Goal: Task Accomplishment & Management: Complete application form

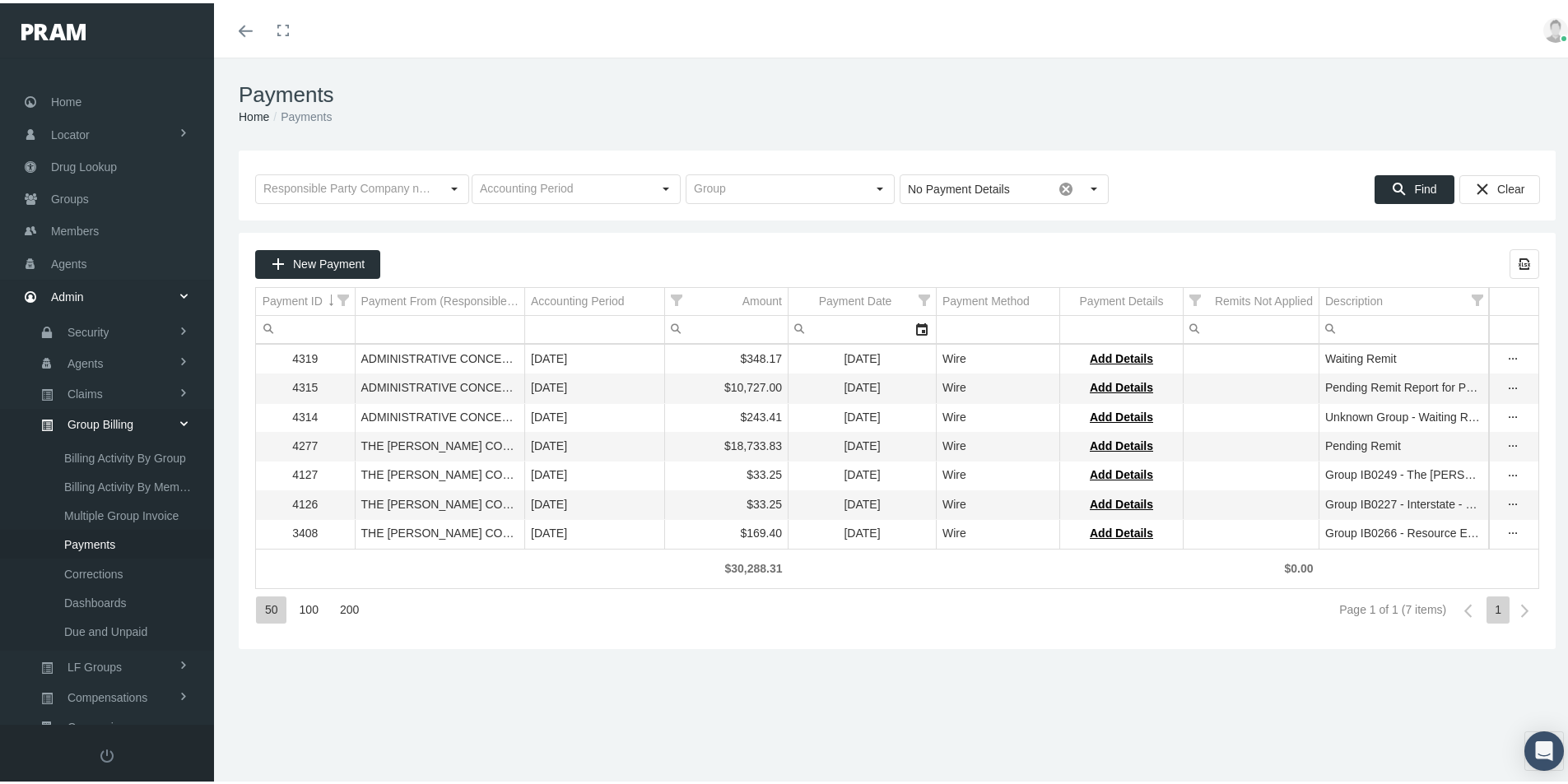
scroll to position [201, 0]
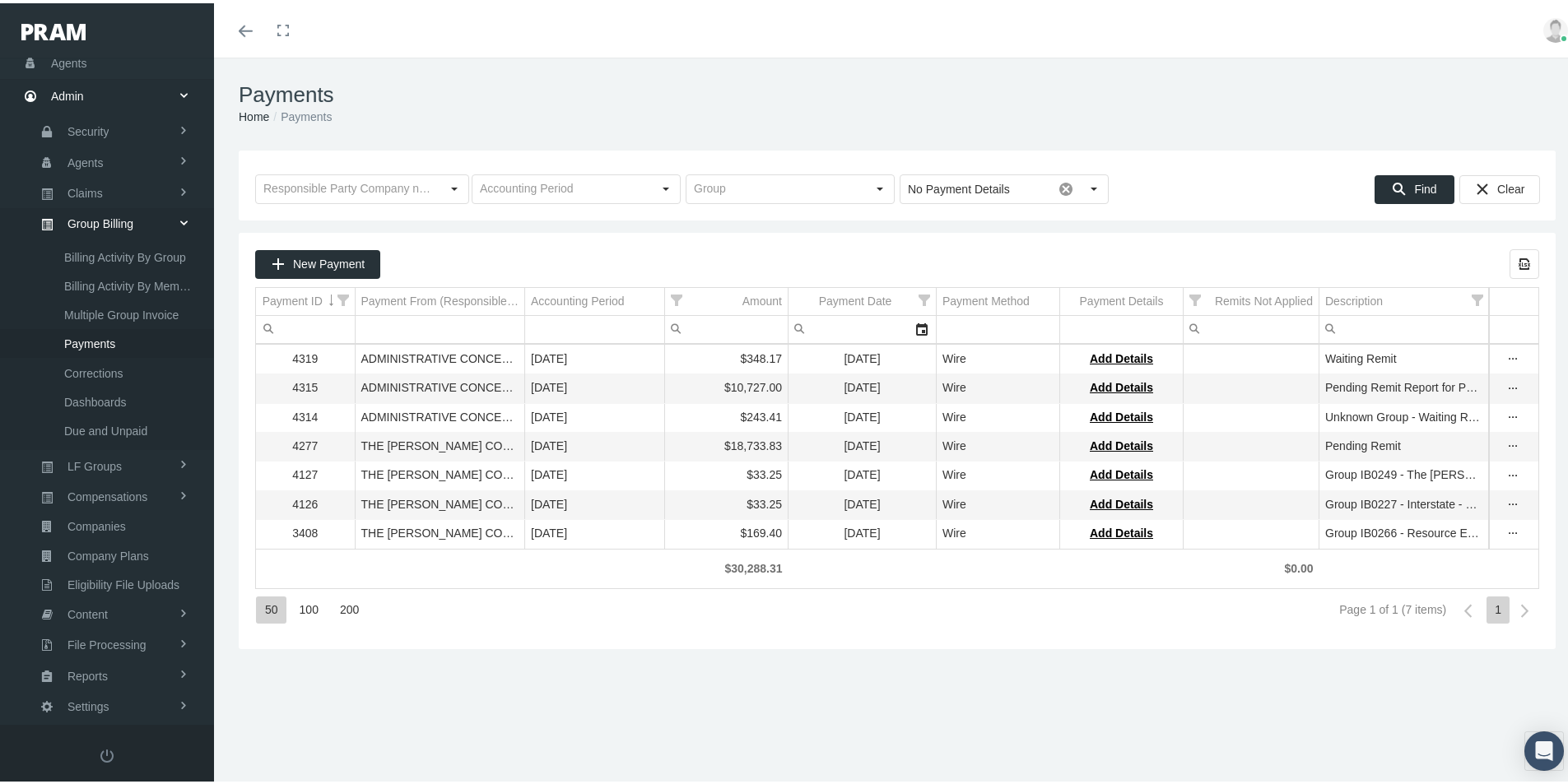
click at [454, 26] on div "Toggle menubar Toggle fullscreen Profile Logout" at bounding box center [897, 27] width 1342 height 54
click at [498, 68] on div "Payments Home Payments" at bounding box center [897, 101] width 1366 height 93
click at [78, 674] on span "Reports" at bounding box center [87, 673] width 40 height 28
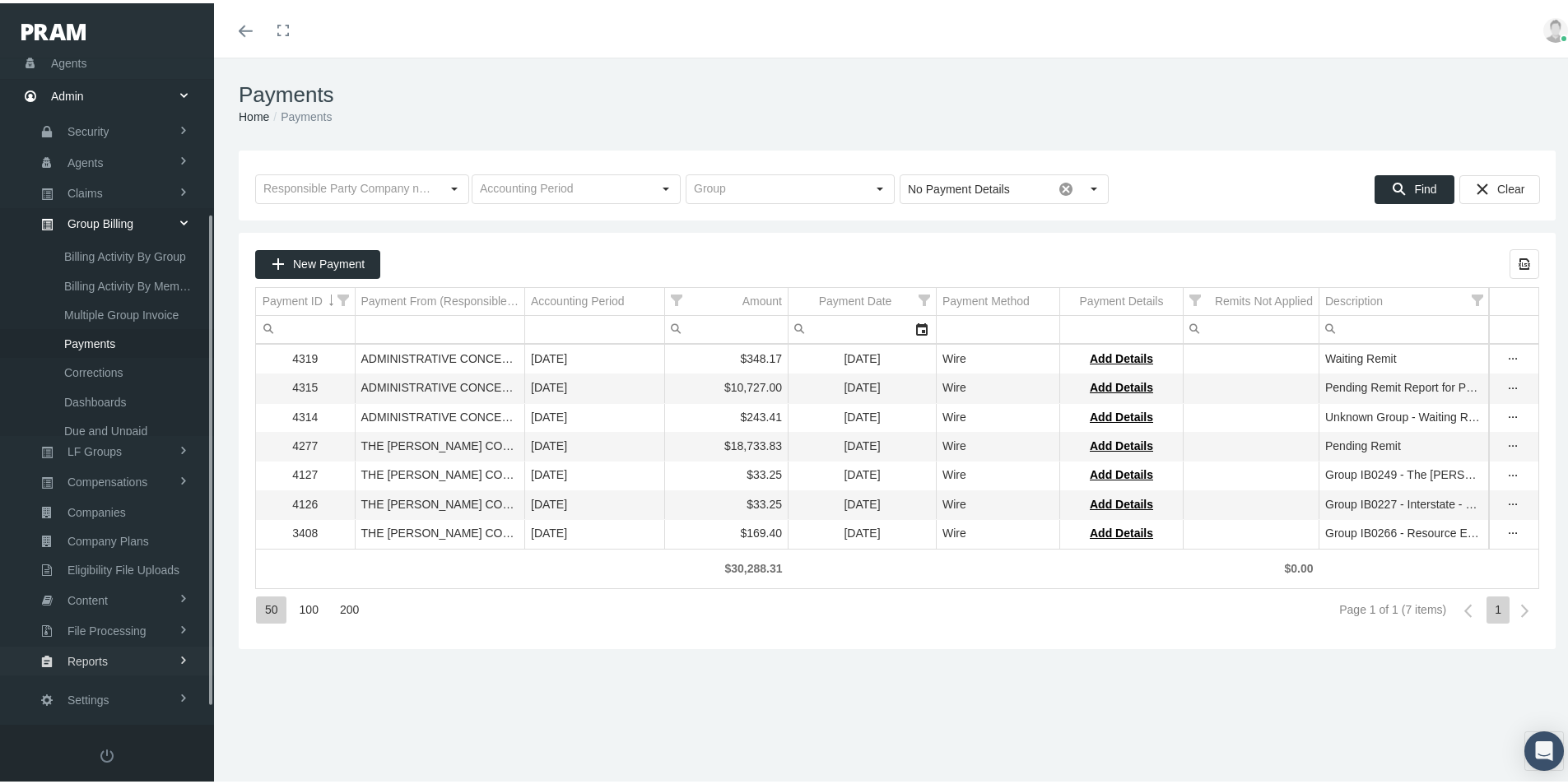
scroll to position [117, 0]
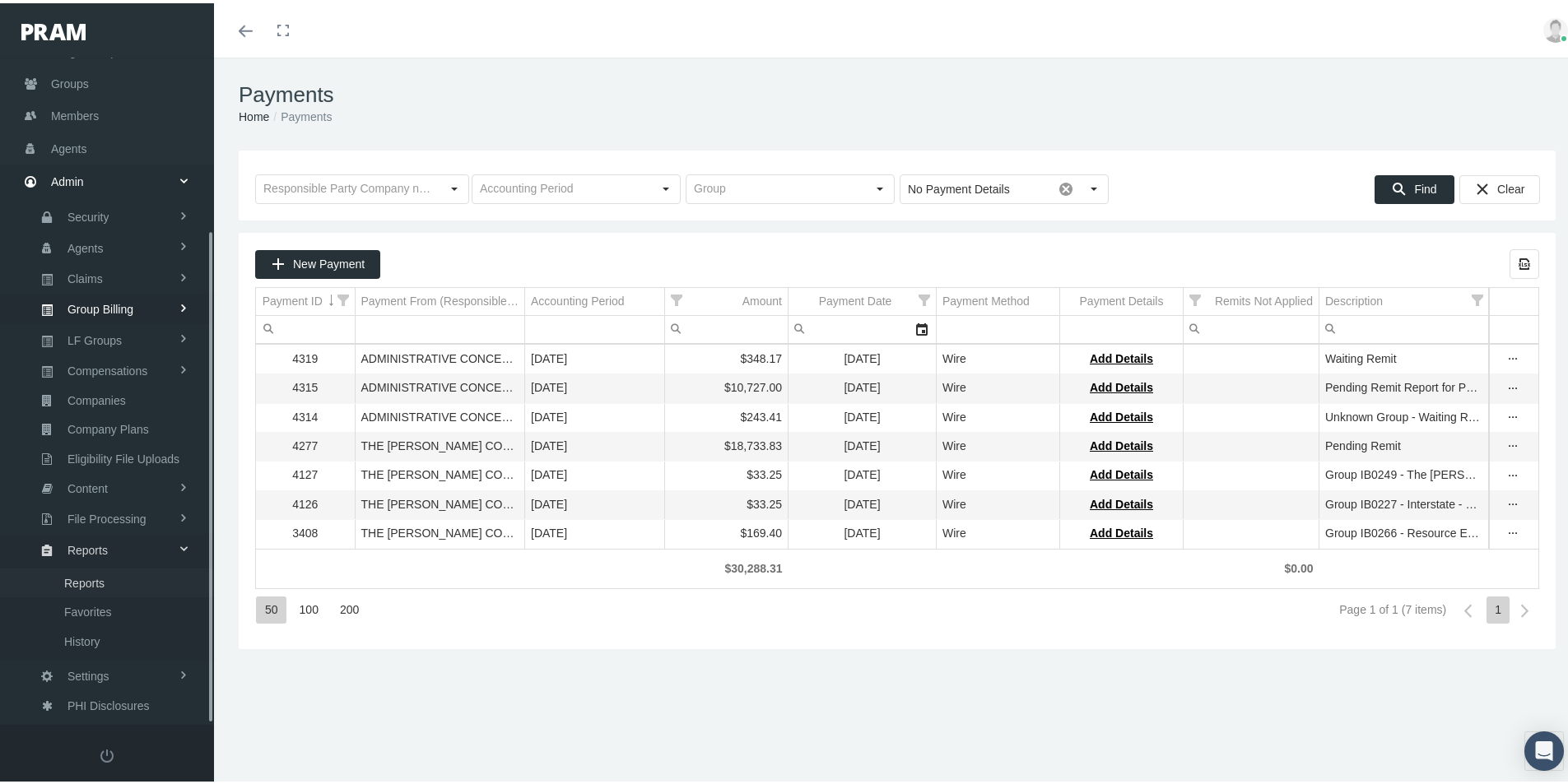
click at [79, 583] on span "Reports" at bounding box center [84, 580] width 40 height 28
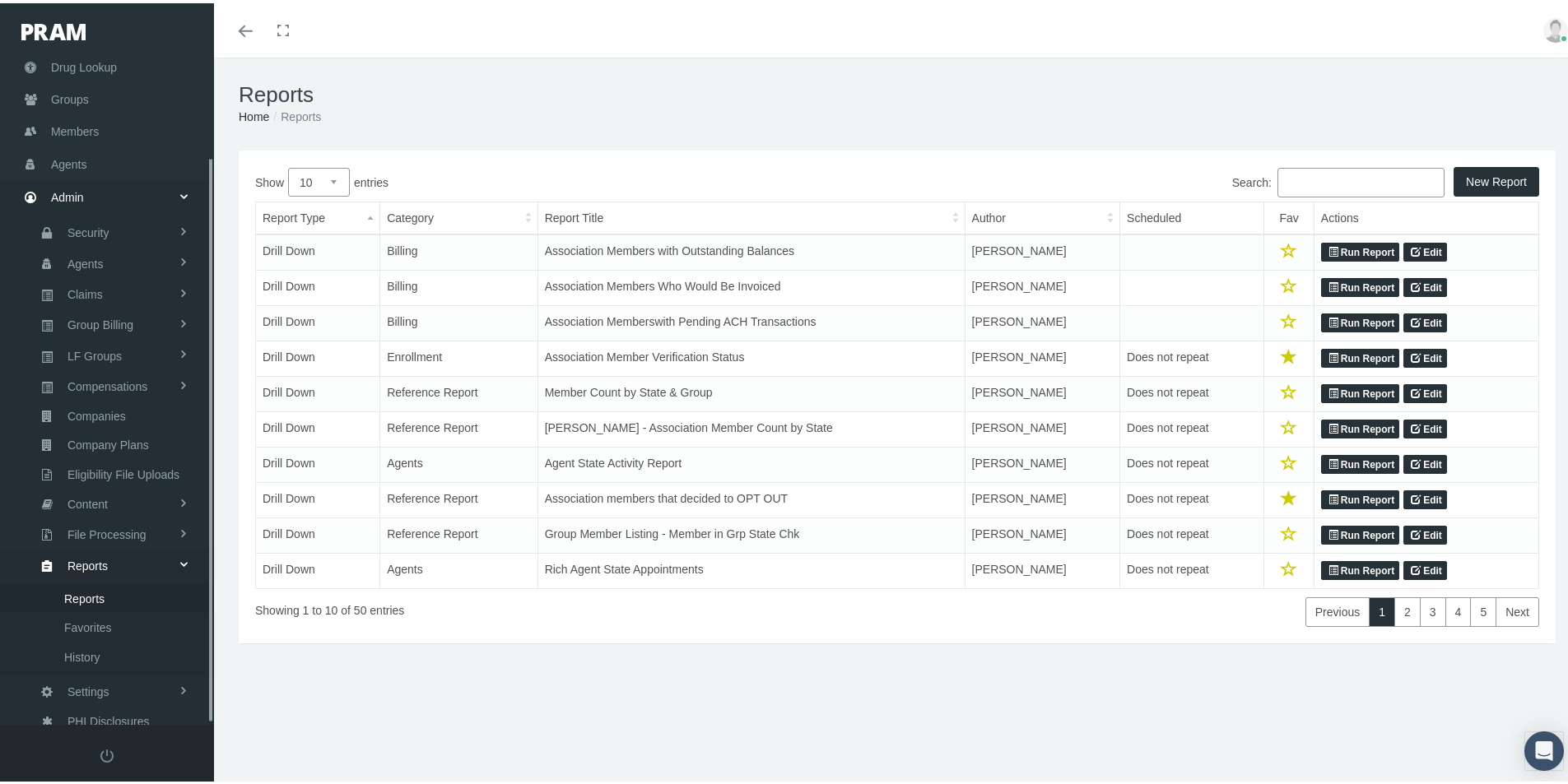
scroll to position [117, 0]
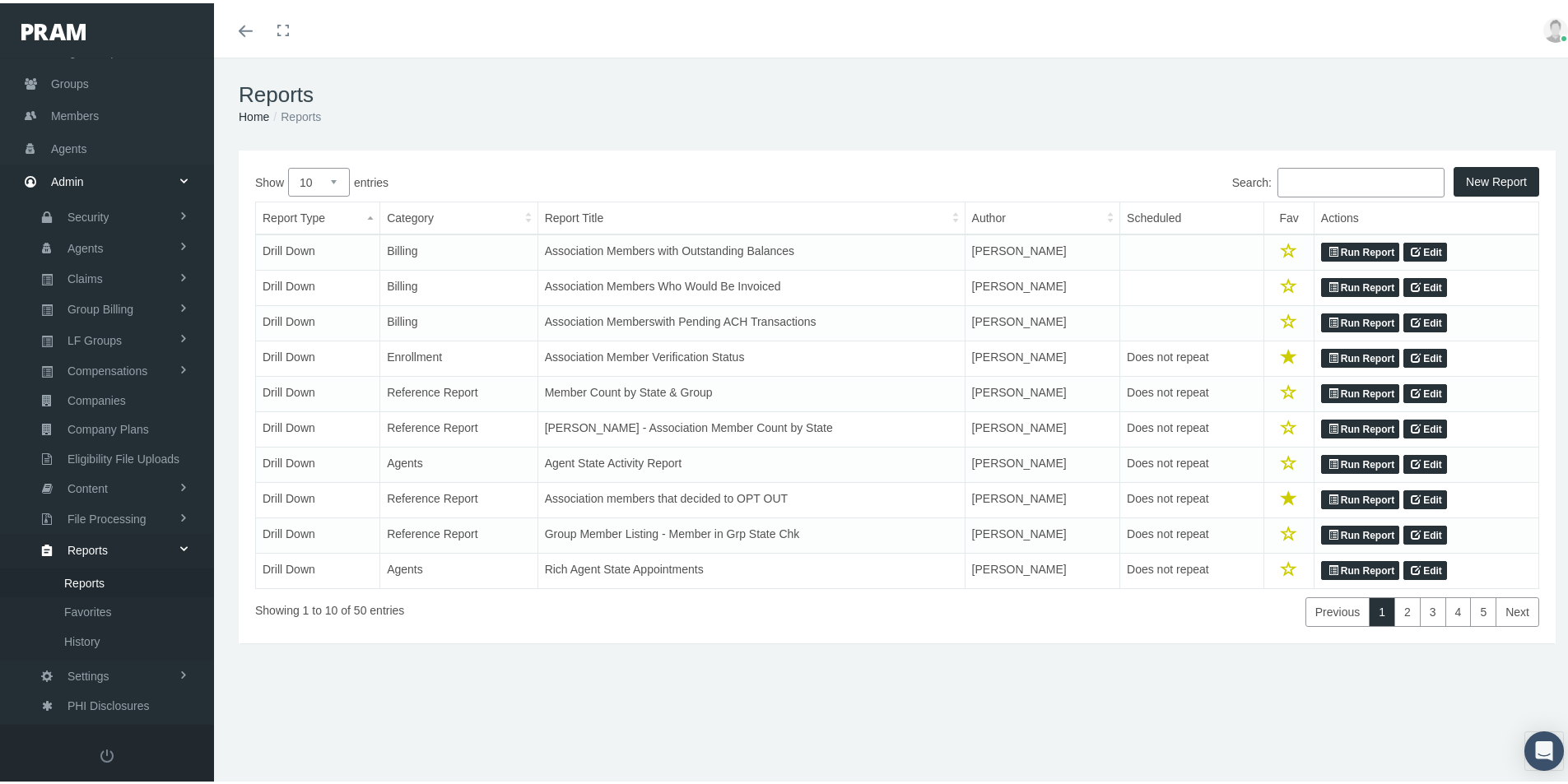
click at [1280, 183] on input "Search:" at bounding box center [1361, 179] width 167 height 30
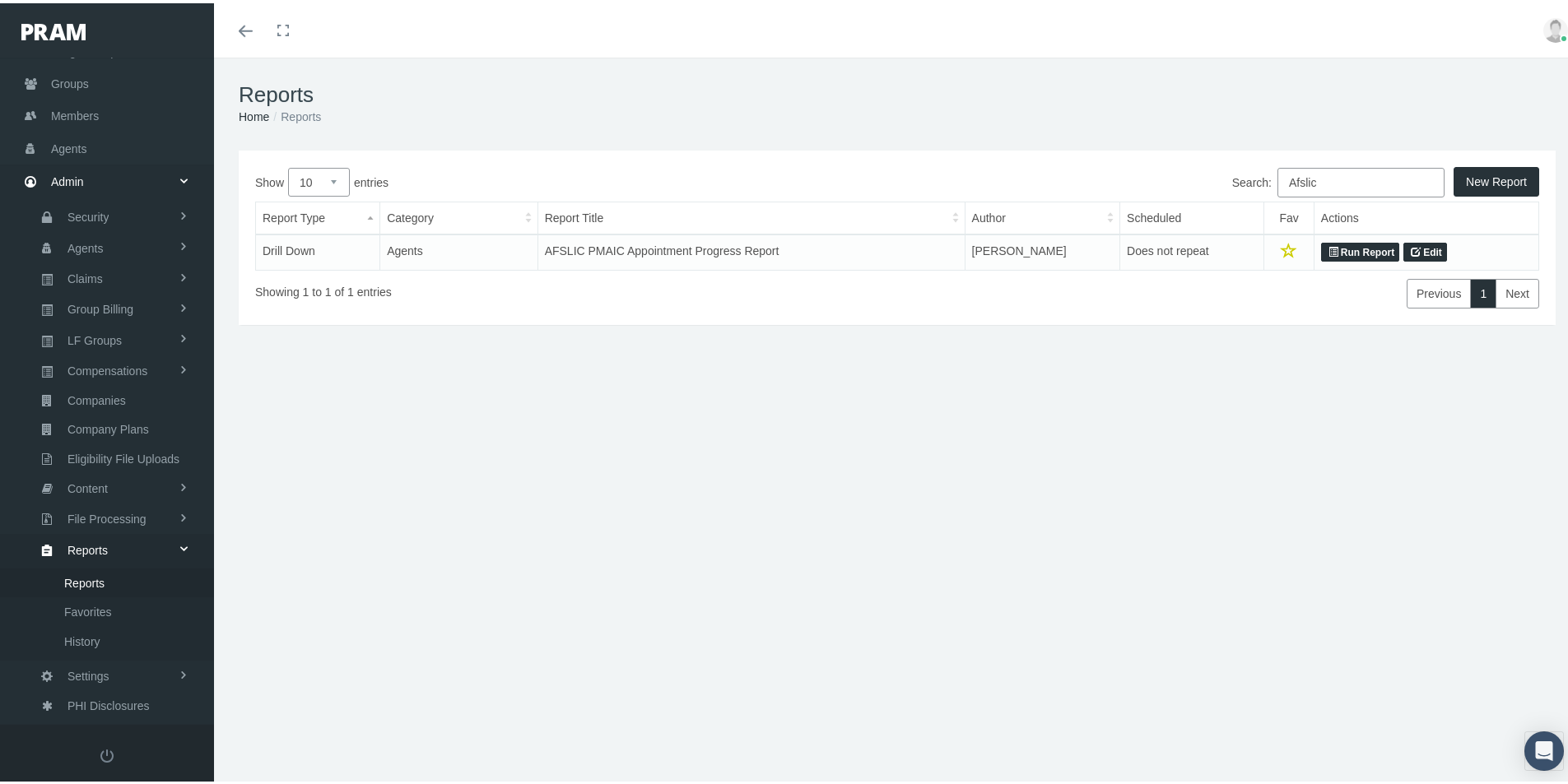
type input "Afslic"
click at [1356, 246] on link "Run Report" at bounding box center [1361, 249] width 78 height 20
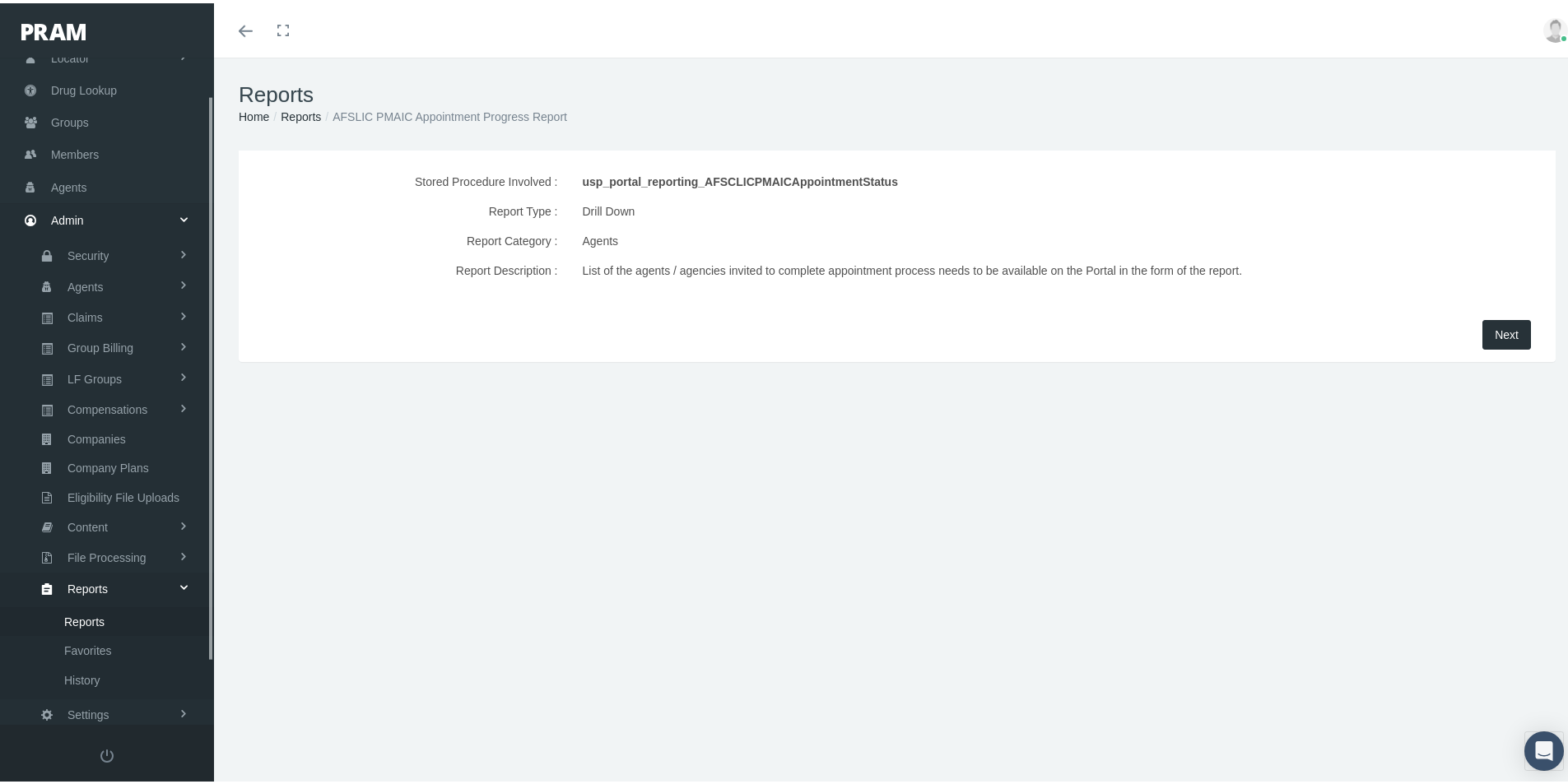
scroll to position [117, 0]
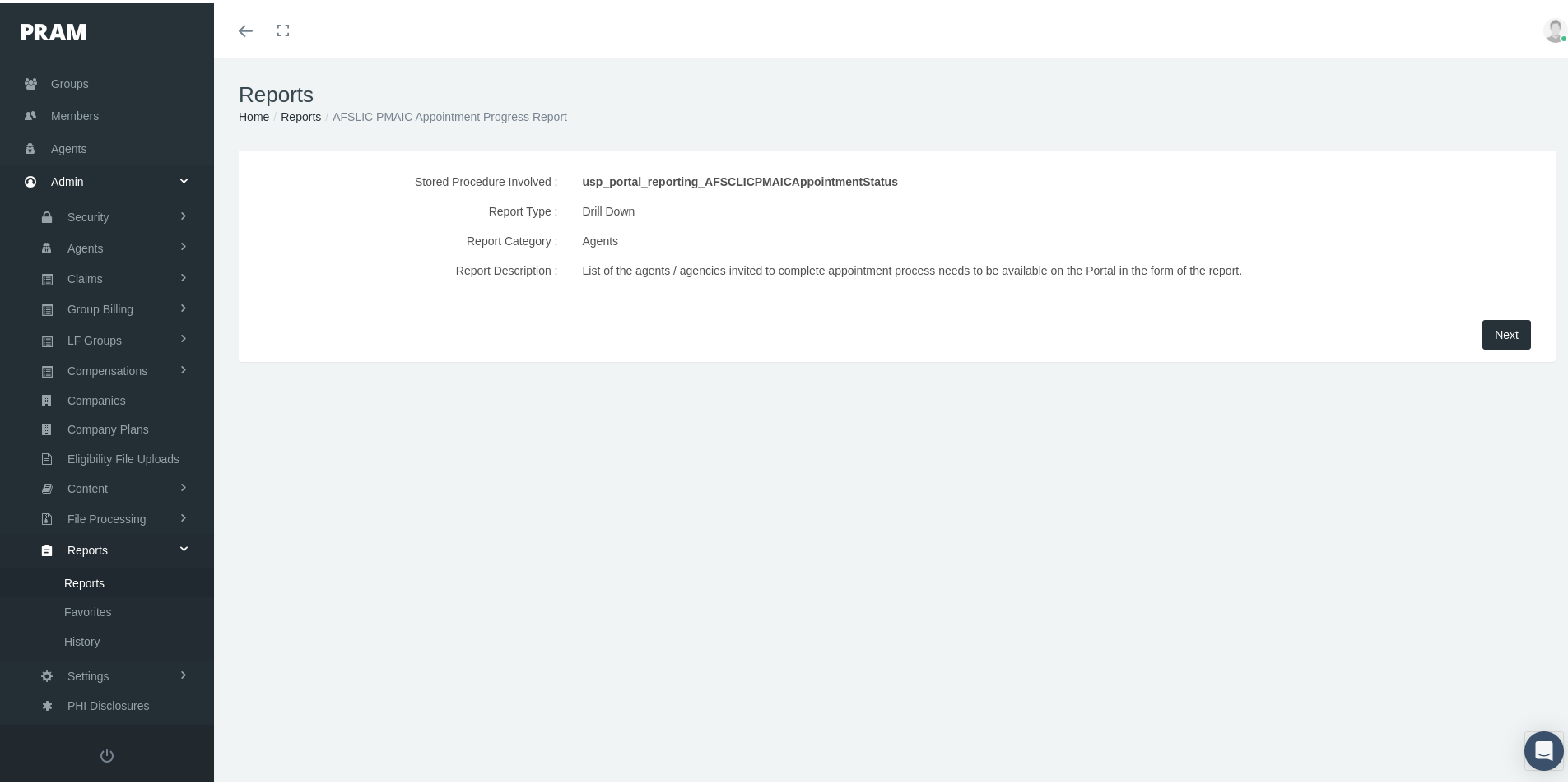
drag, startPoint x: 1491, startPoint y: 335, endPoint x: 1198, endPoint y: 393, distance: 298.7
click at [1494, 335] on span "Next" at bounding box center [1506, 332] width 24 height 13
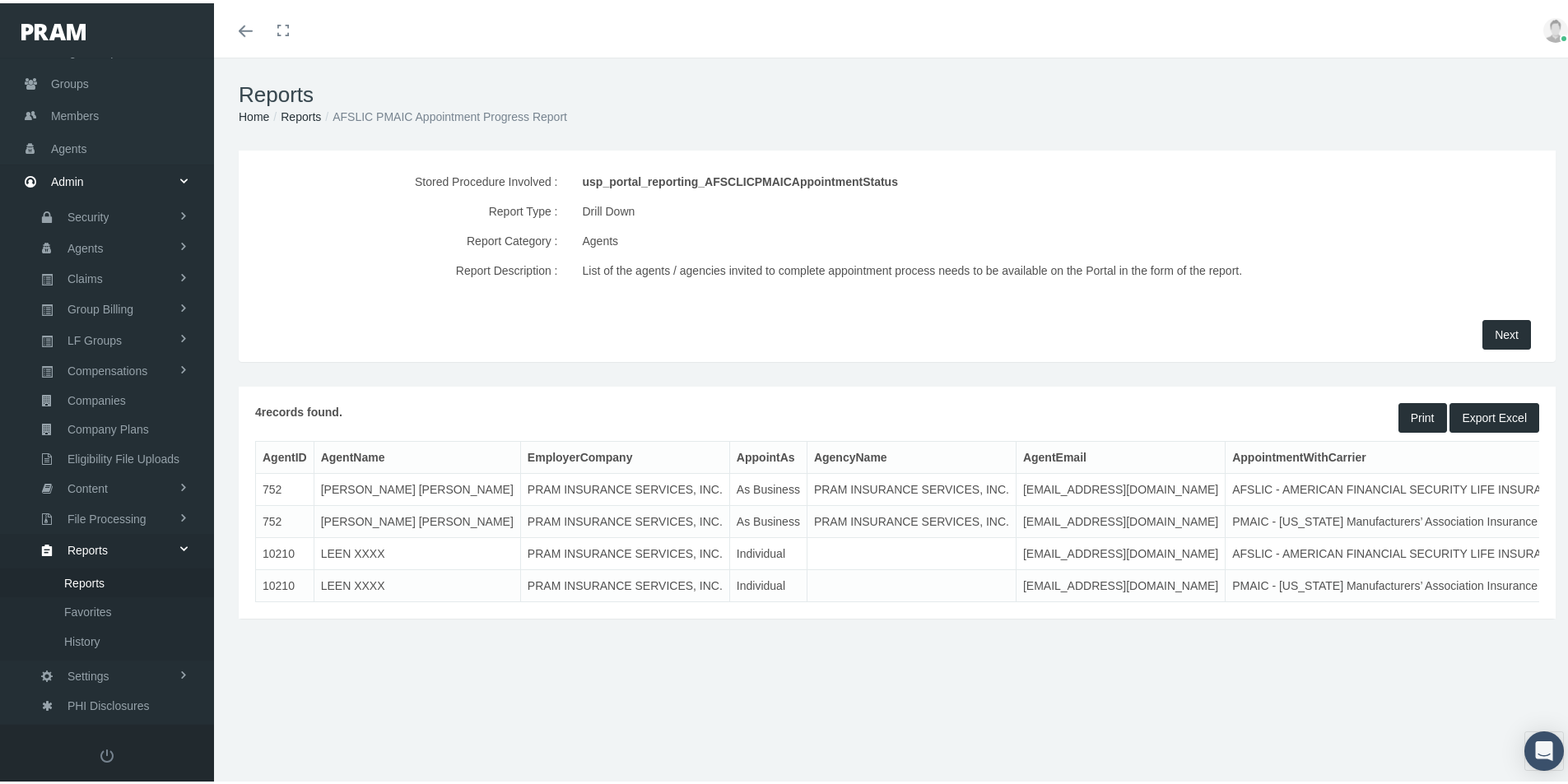
click at [1473, 410] on button "Export Excel" at bounding box center [1494, 415] width 90 height 30
click at [679, 649] on div "Stored Procedure Involved : usp_portal_reporting_AFSCLICPMAICAppointmentStatus …" at bounding box center [897, 406] width 1366 height 518
drag, startPoint x: 624, startPoint y: 672, endPoint x: 622, endPoint y: 662, distance: 10.2
click at [626, 665] on div "Stored Procedure Involved : usp_portal_reporting_AFSCLICPMAICAppointmentStatus …" at bounding box center [897, 406] width 1366 height 518
click at [927, 64] on div "Reports Home Reports AFSLIC PMAIC Appointment Progress Report" at bounding box center [897, 101] width 1366 height 93
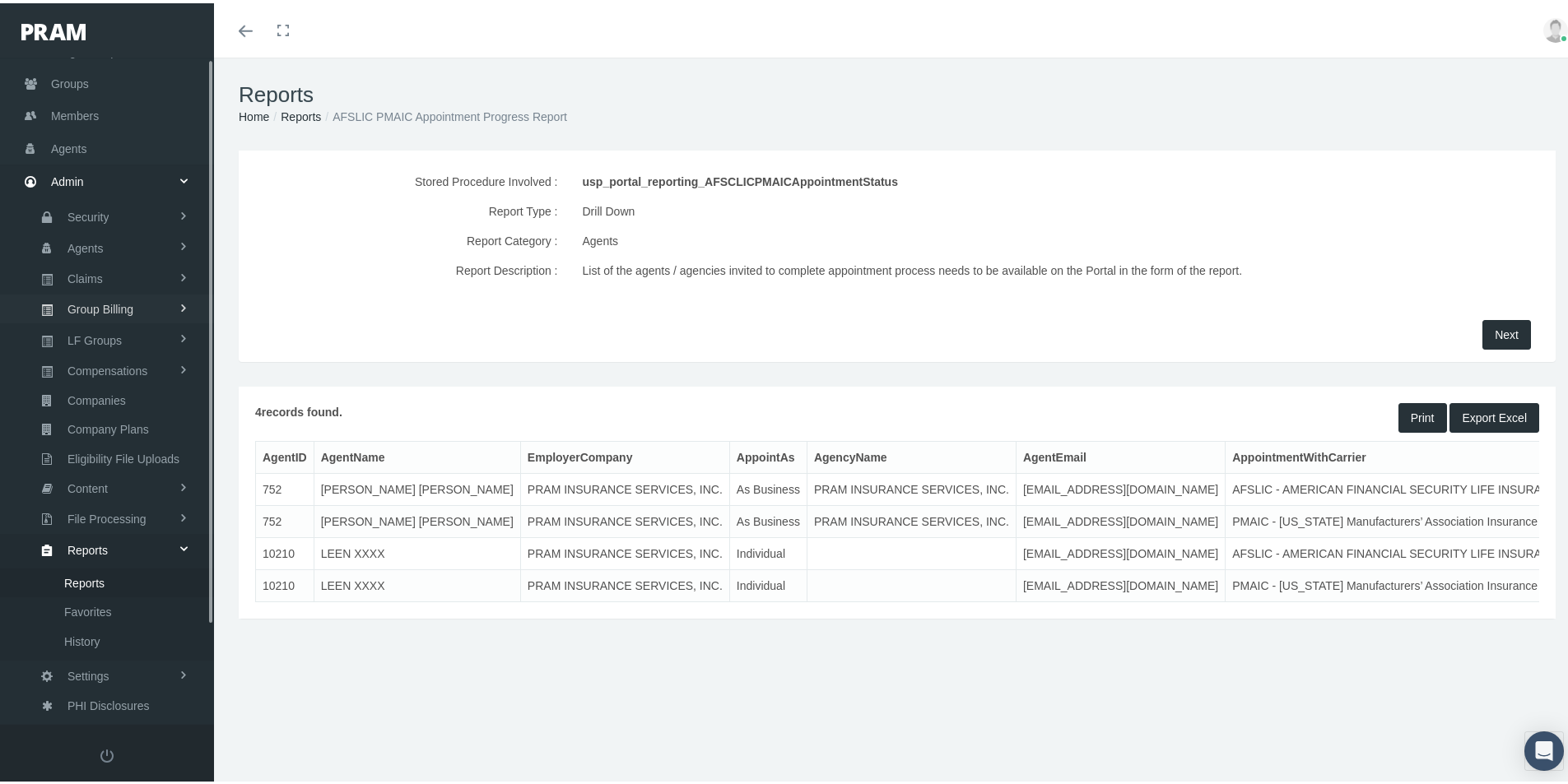
scroll to position [0, 0]
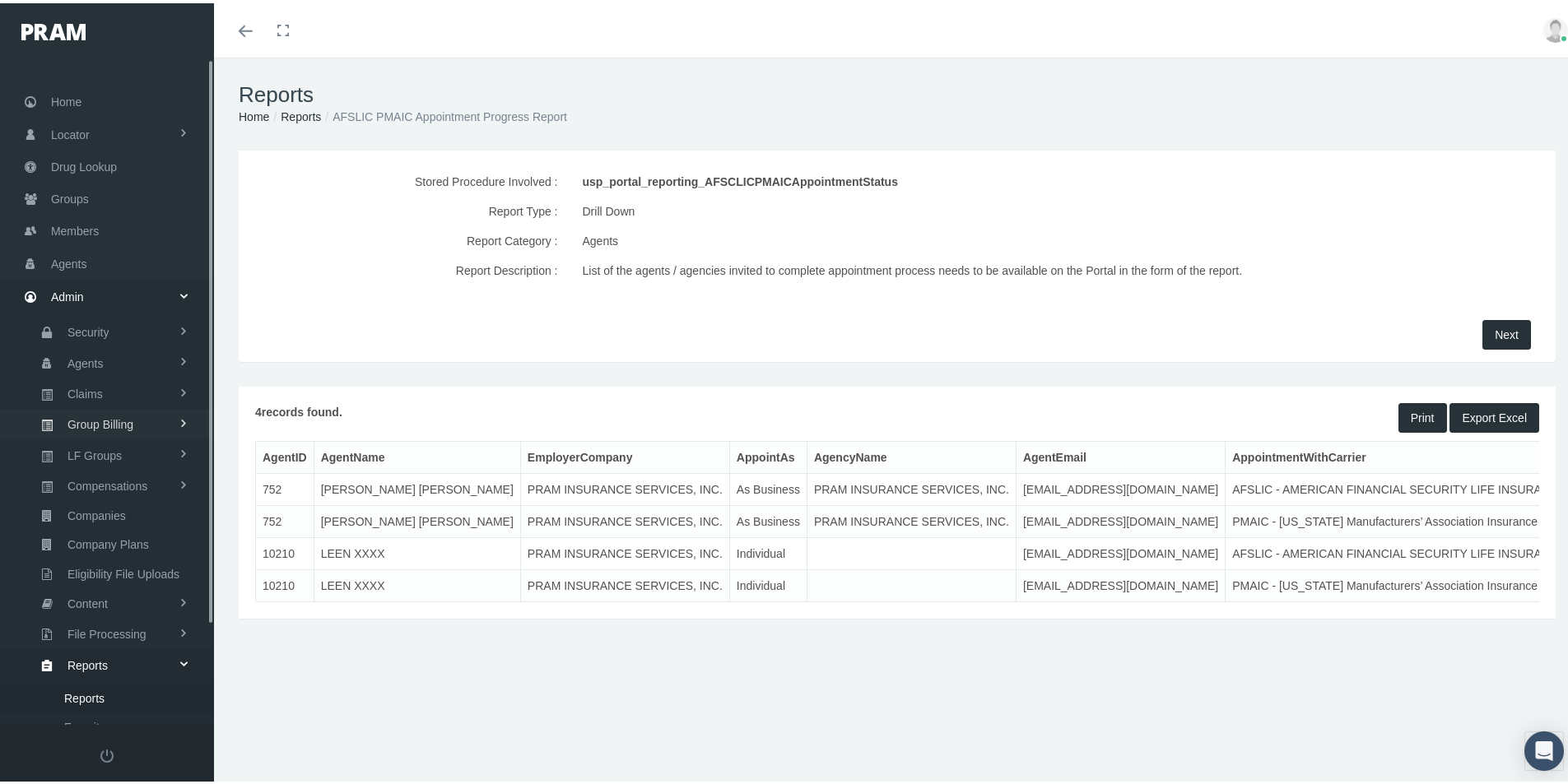
click at [93, 421] on span "Group Billing" at bounding box center [100, 421] width 65 height 28
click at [92, 538] on span "Payments" at bounding box center [90, 542] width 51 height 28
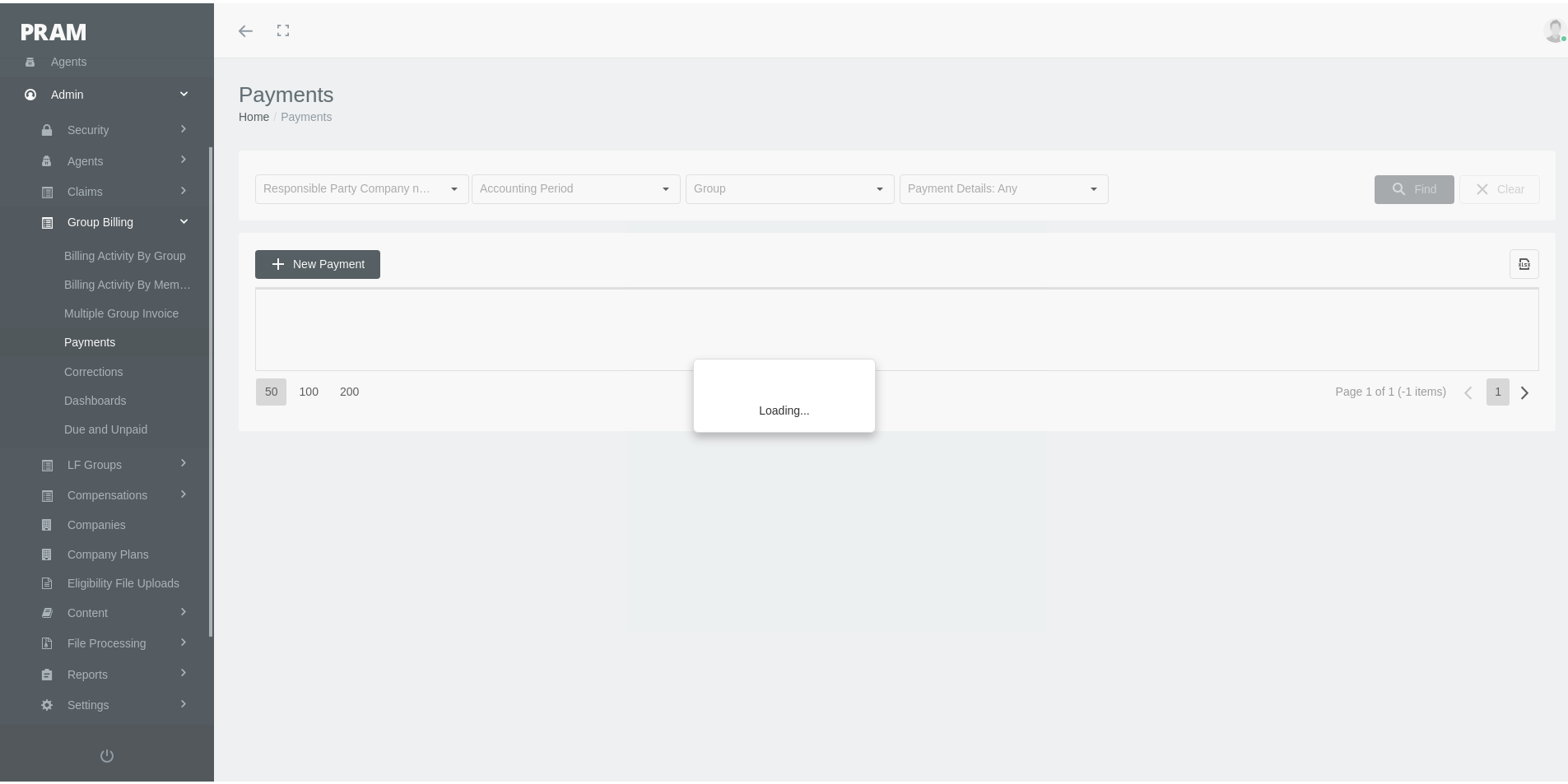
scroll to position [234, 0]
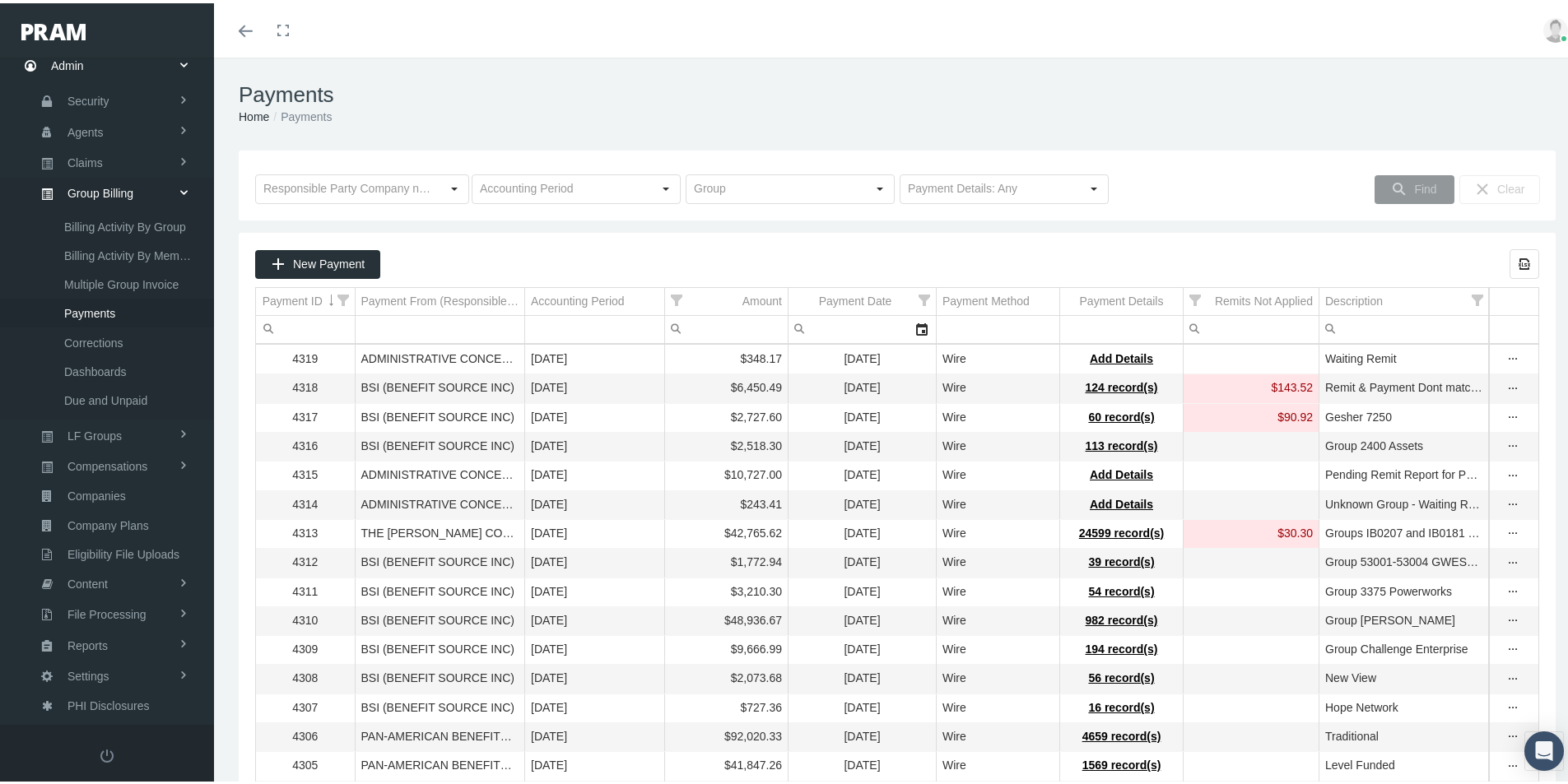
click at [988, 114] on ol "Home Payments" at bounding box center [896, 113] width 1317 height 18
click at [117, 221] on span "Billing Activity By Group" at bounding box center [125, 224] width 121 height 28
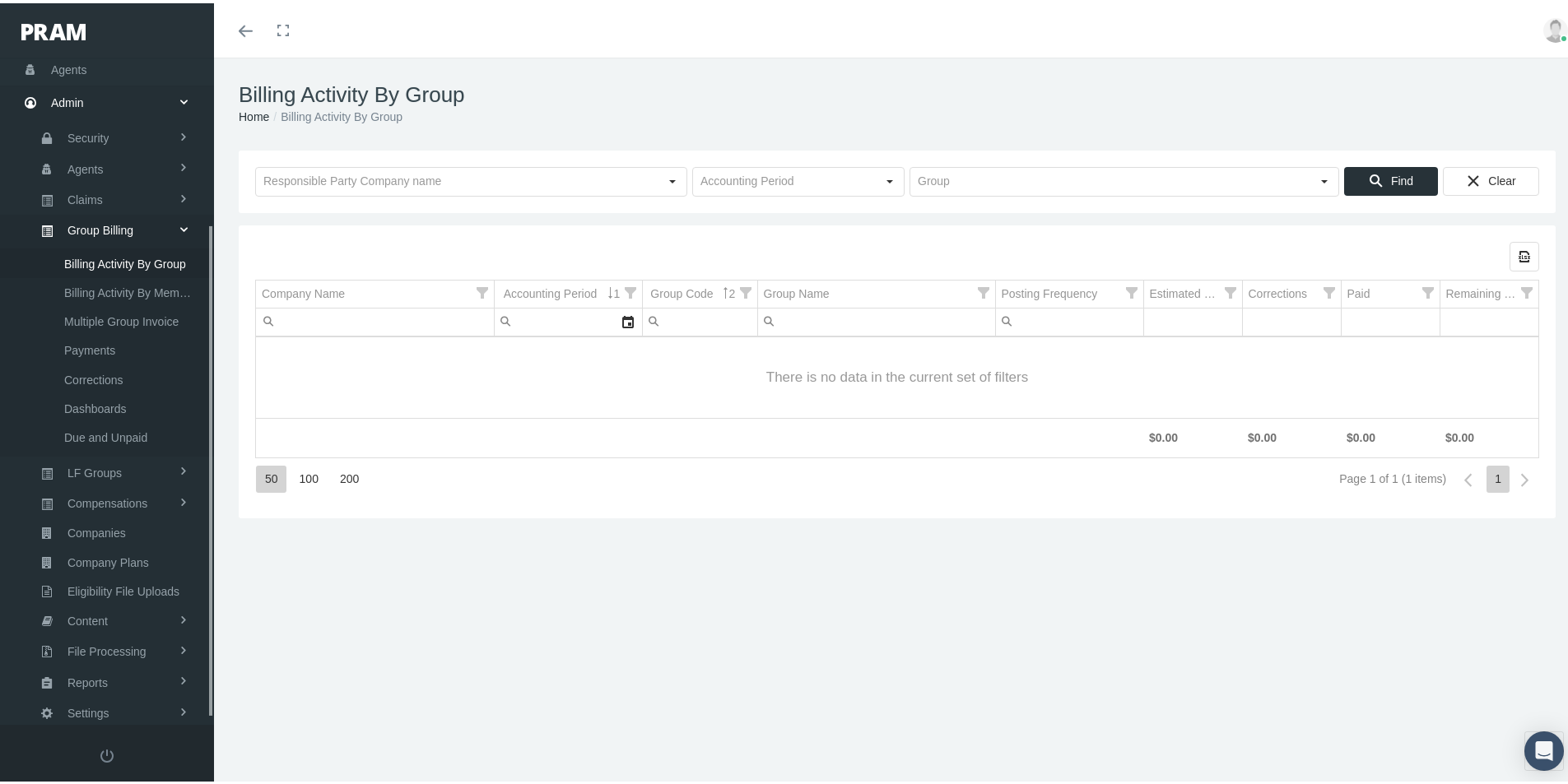
scroll to position [234, 0]
click at [91, 308] on span "Payments" at bounding box center [90, 310] width 51 height 28
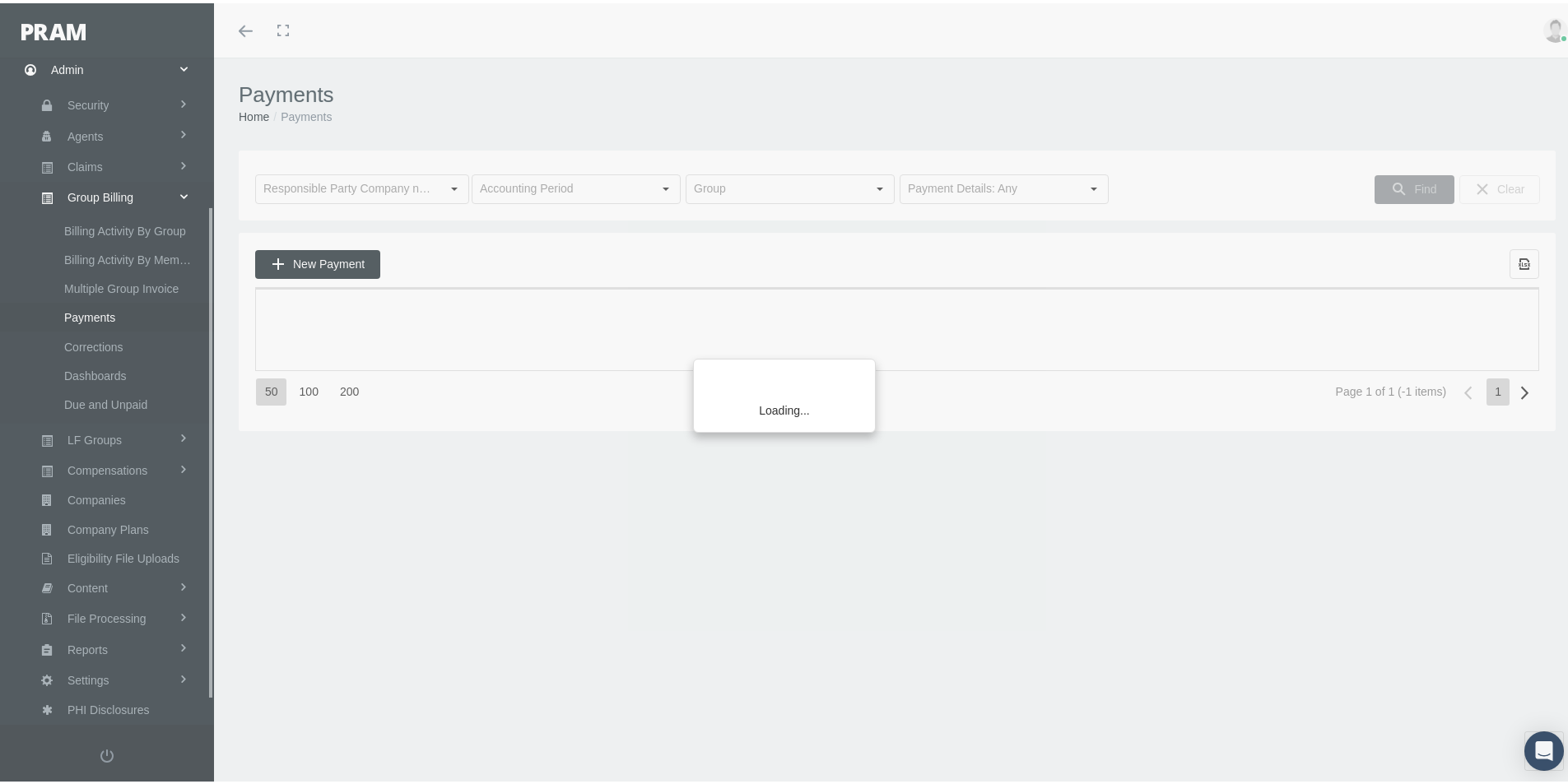
scroll to position [234, 0]
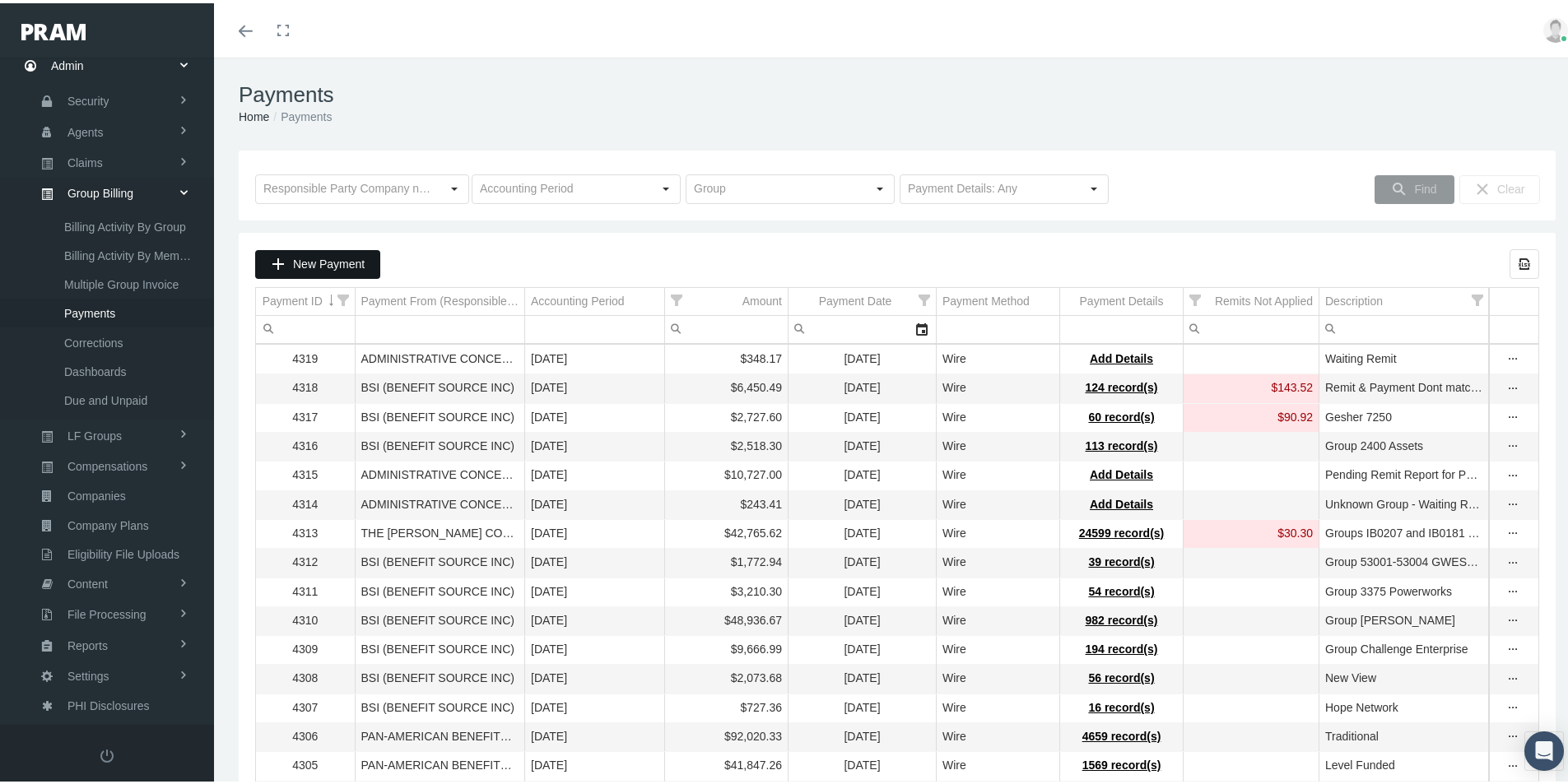
click at [336, 258] on span "New Payment" at bounding box center [329, 261] width 72 height 13
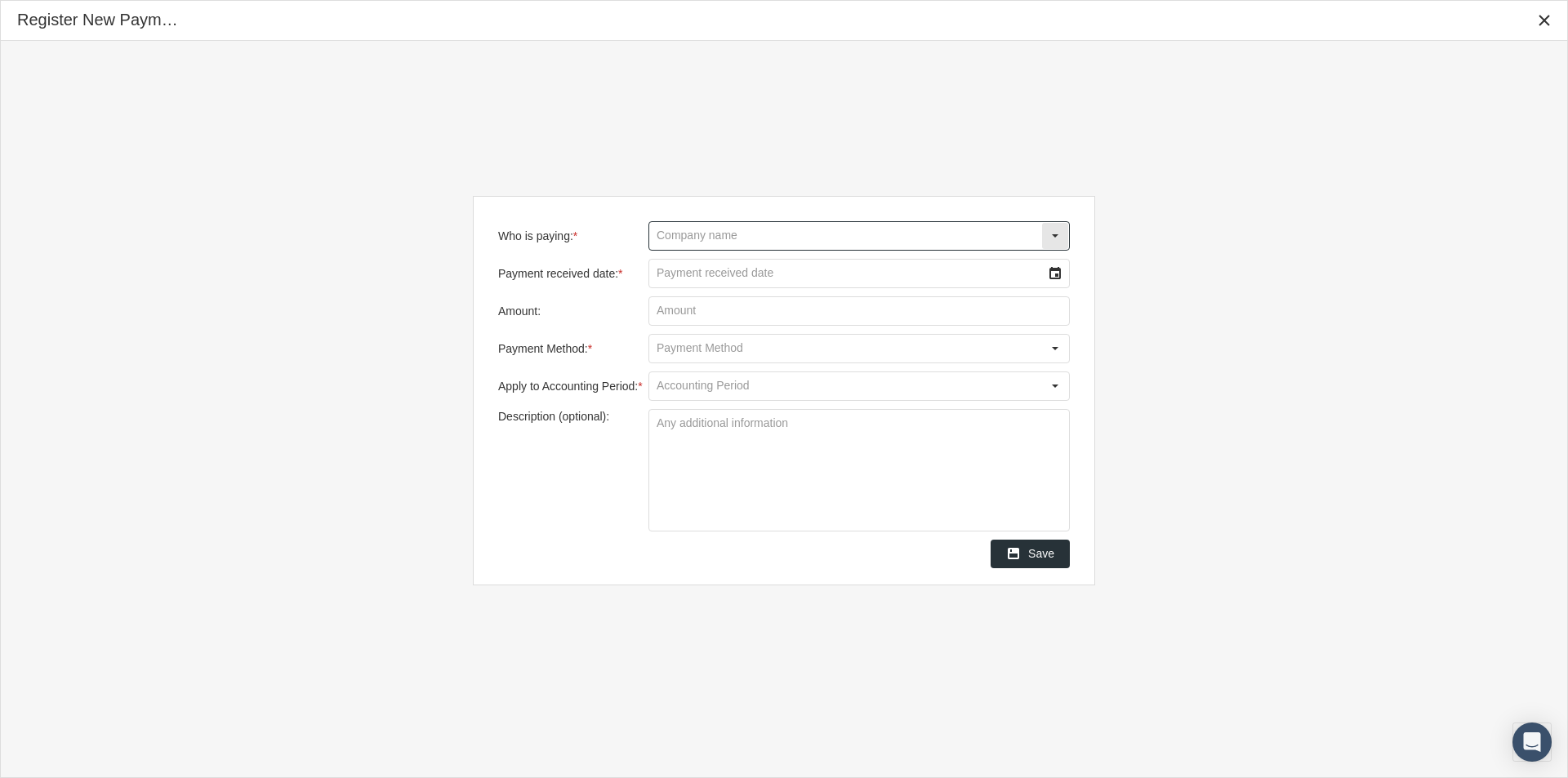
drag, startPoint x: 699, startPoint y: 236, endPoint x: 962, endPoint y: 223, distance: 263.3
click at [725, 237] on input "Who is paying: *" at bounding box center [845, 236] width 392 height 28
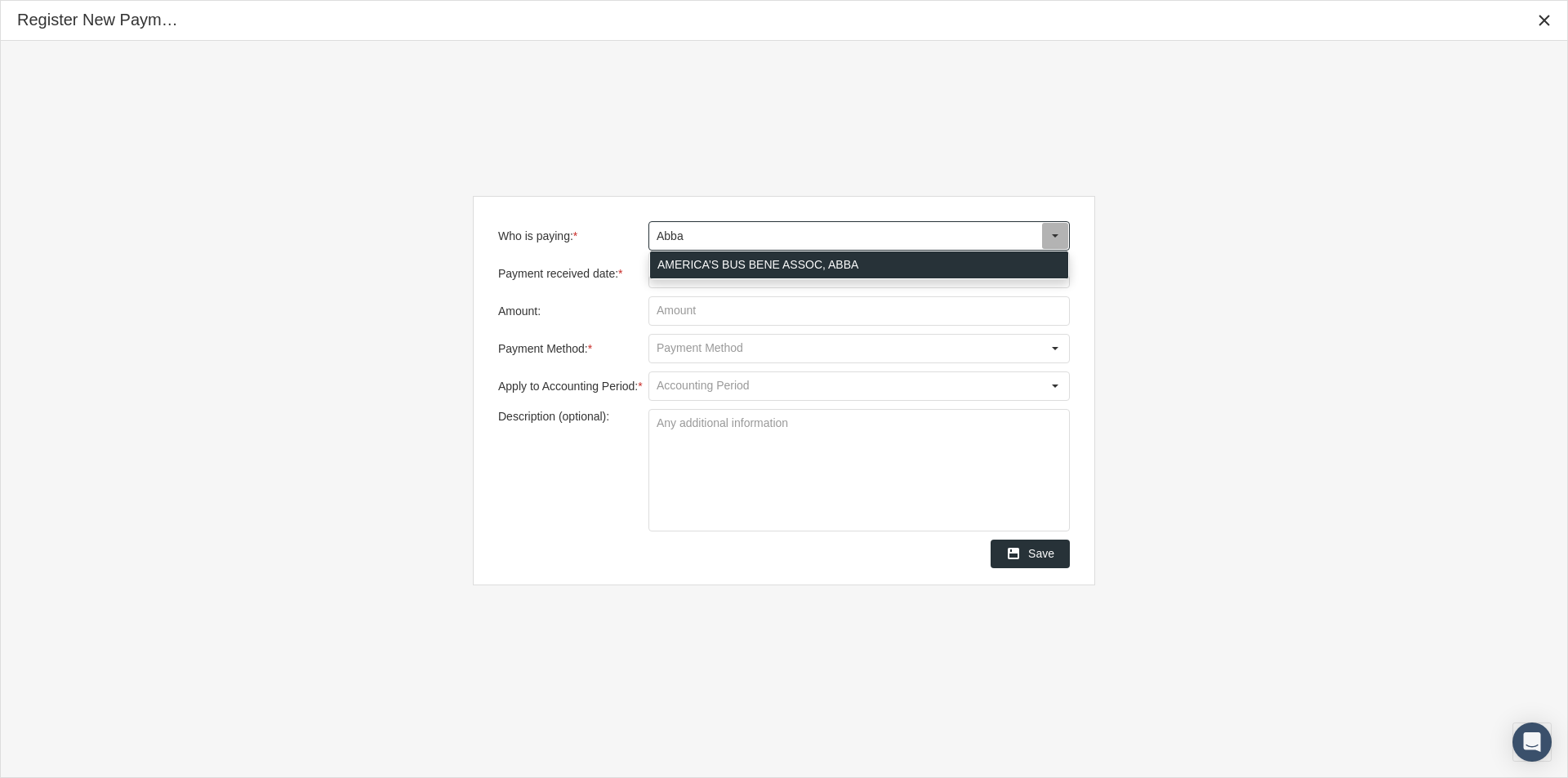
click at [699, 263] on div "AMERICA’S BUS BENE ASSOC, ABBA" at bounding box center [859, 264] width 418 height 27
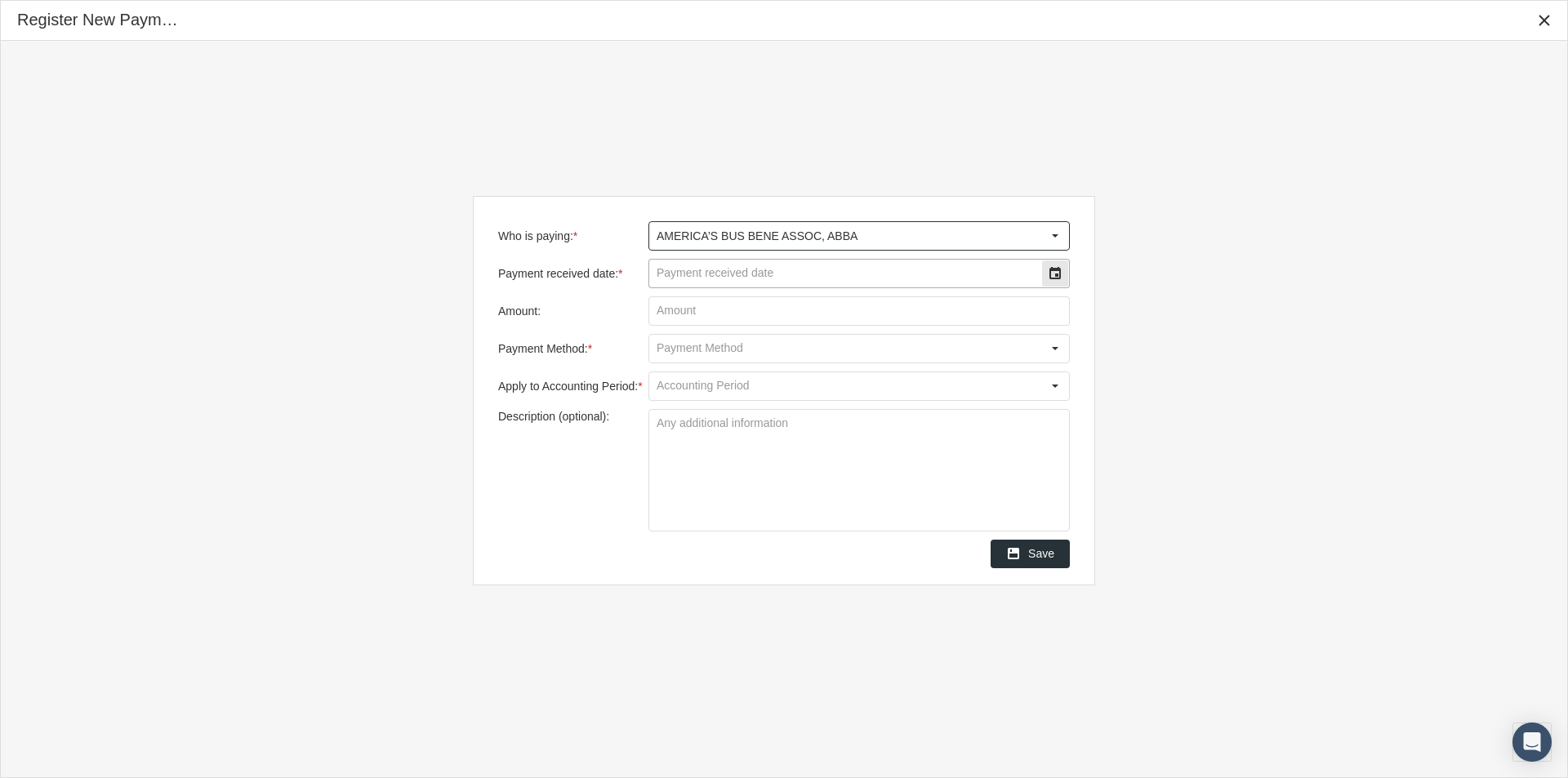
type input "AMERICA’S BUS BENE ASSOC, ABBA"
click at [700, 274] on input "Payment received date: *" at bounding box center [845, 274] width 392 height 28
type input "09/29/2025"
click at [675, 308] on input "Amount:" at bounding box center [859, 312] width 420 height 28
type input "$ 24.00"
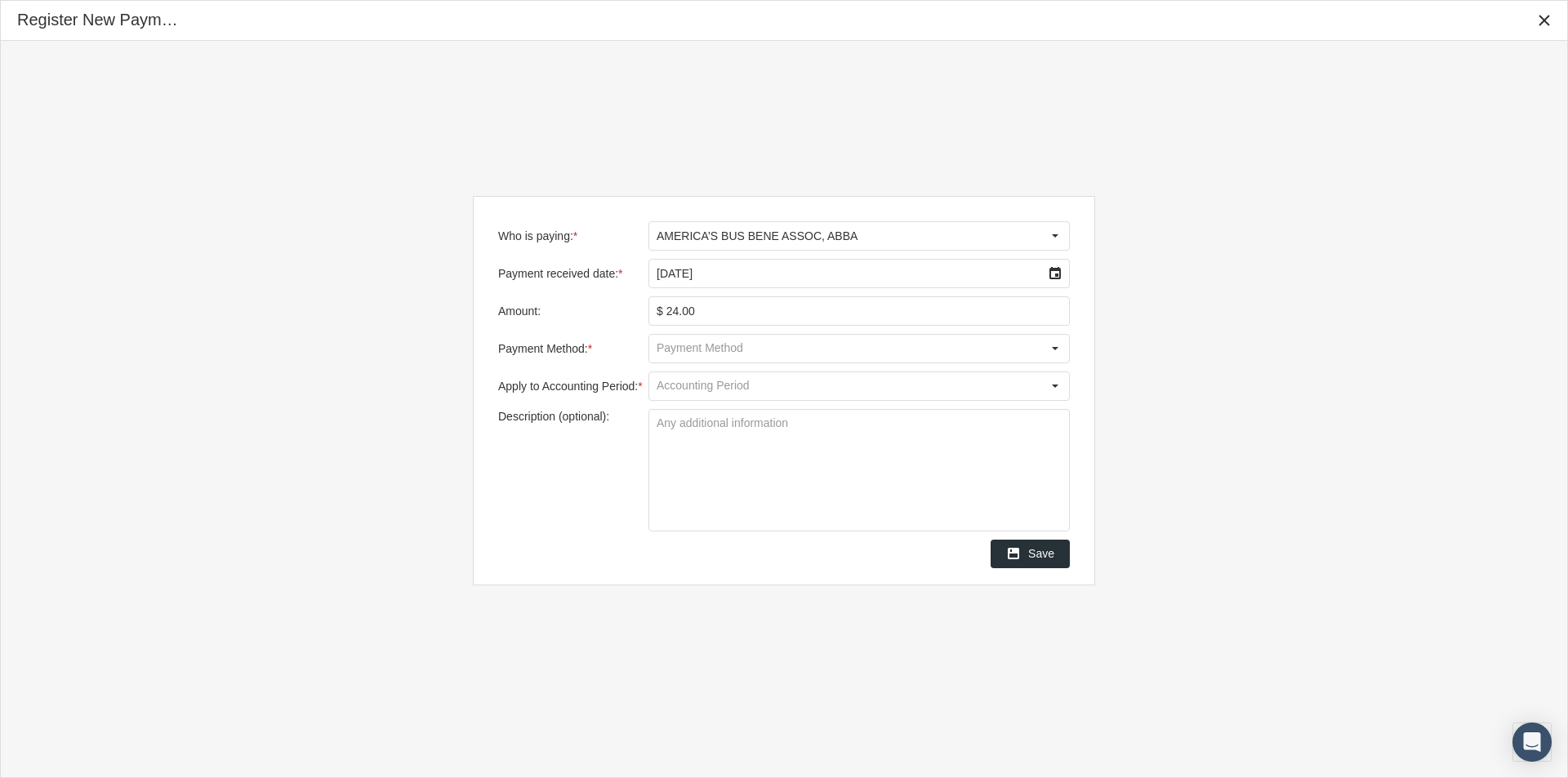
click at [692, 348] on input "Payment Method: *" at bounding box center [845, 349] width 392 height 28
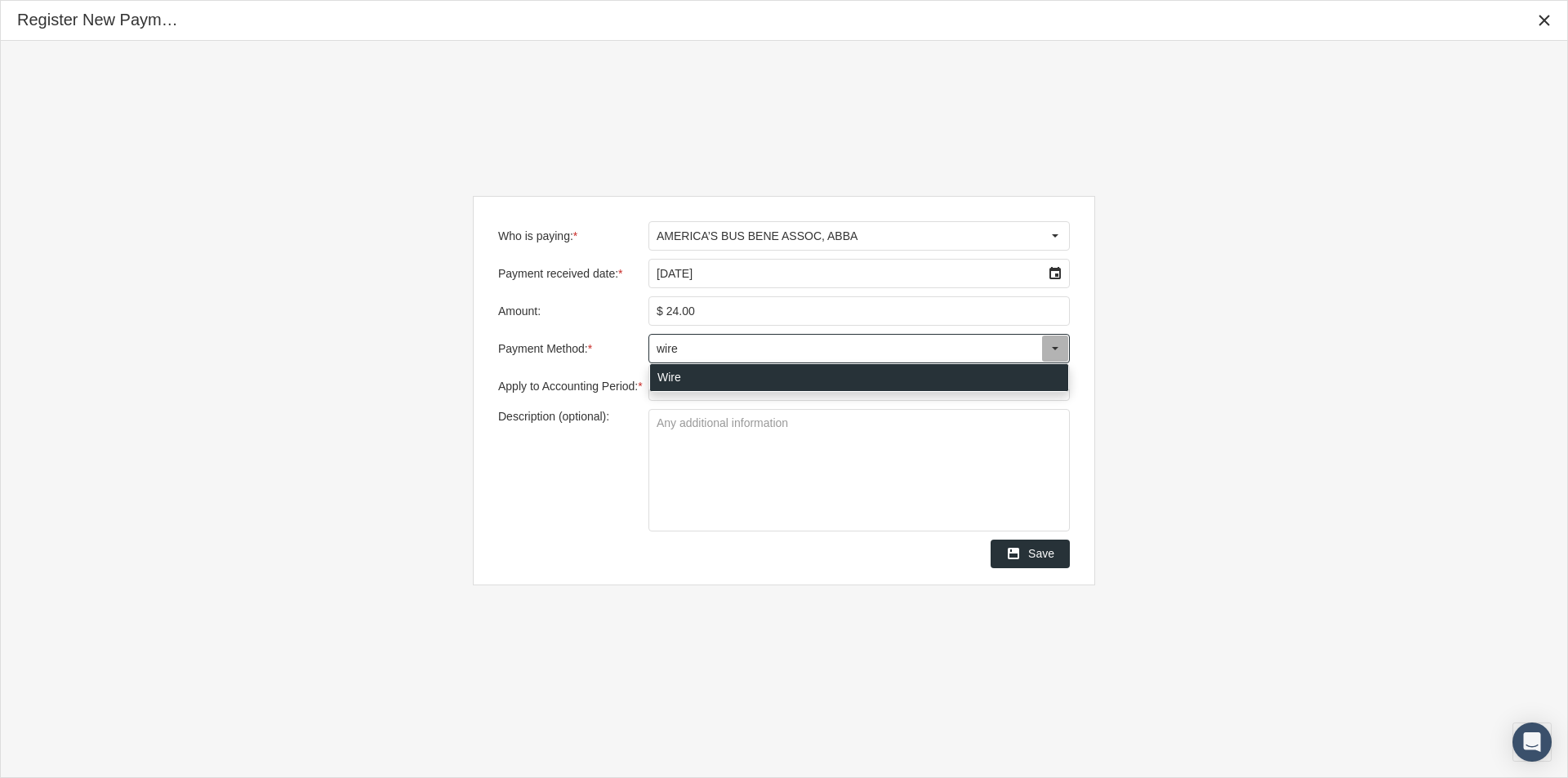
drag, startPoint x: 690, startPoint y: 375, endPoint x: 682, endPoint y: 396, distance: 22.5
click at [688, 375] on div "Wire" at bounding box center [859, 377] width 418 height 27
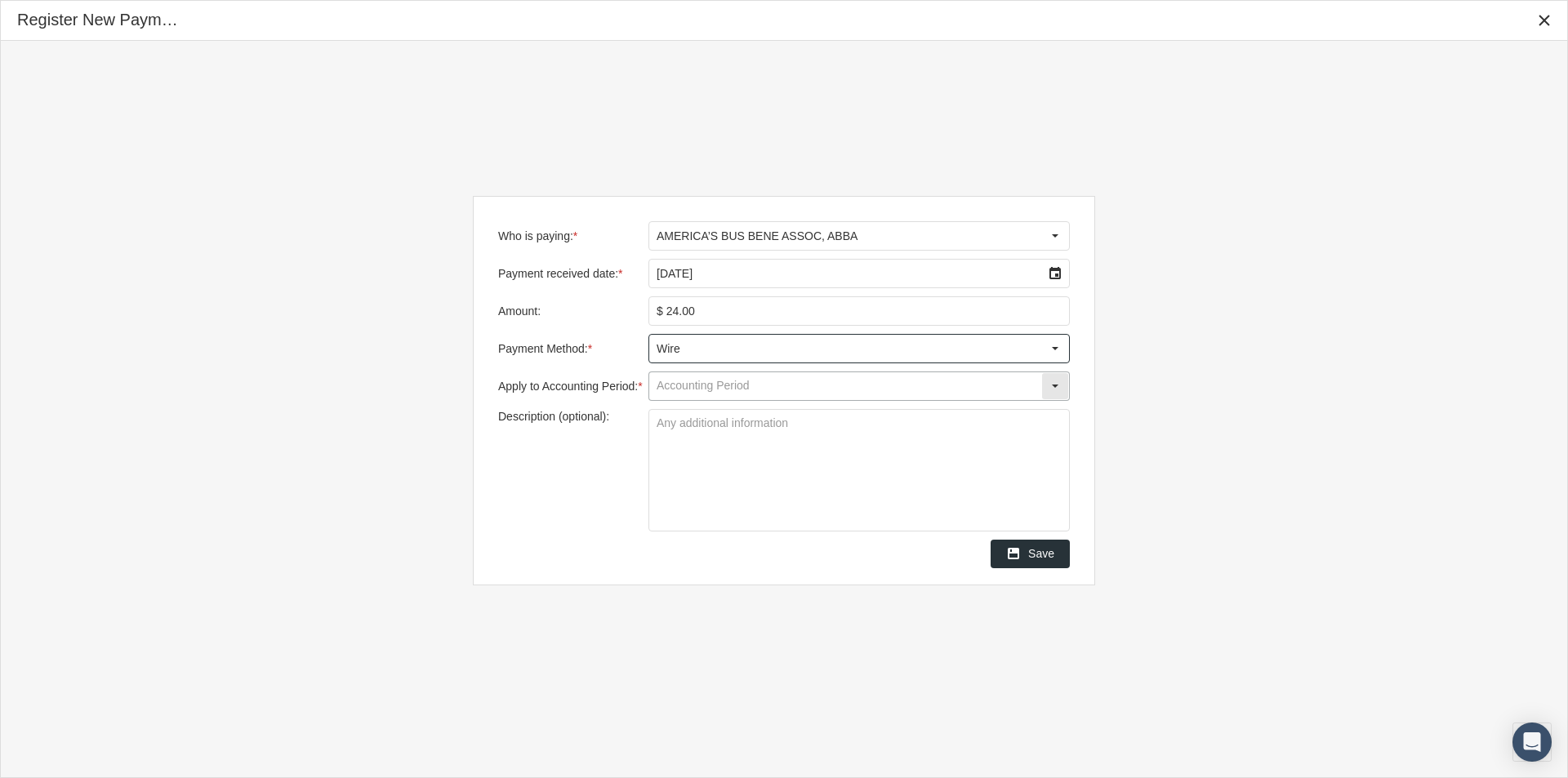
type input "Wire"
click at [679, 388] on input "Apply to Accounting Period: *" at bounding box center [845, 387] width 392 height 28
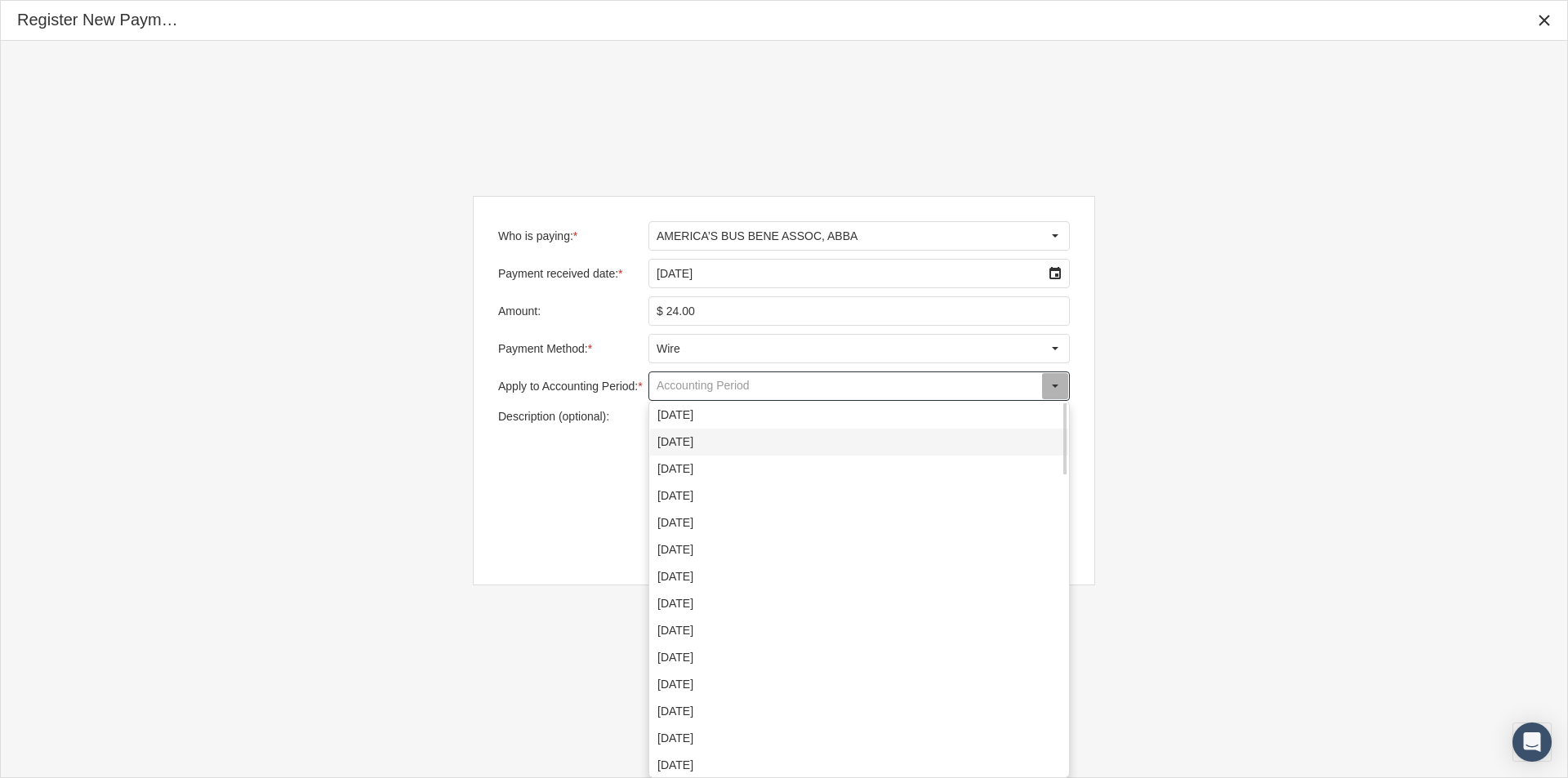
click at [679, 445] on div "[DATE]" at bounding box center [859, 441] width 418 height 27
type input "[DATE]"
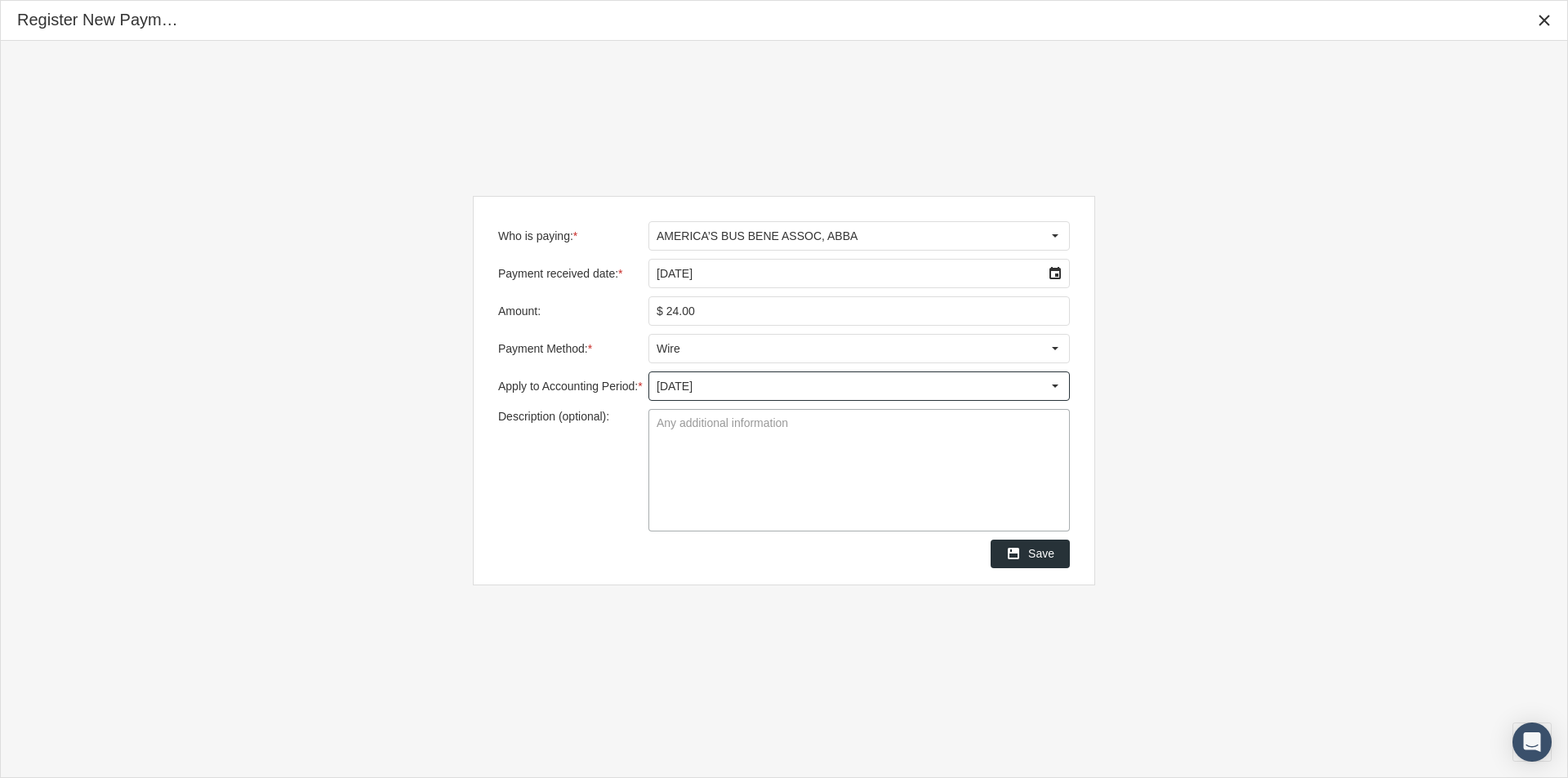
click at [656, 425] on textarea "Description (optional):" at bounding box center [859, 470] width 420 height 121
type textarea "ABBA"
click at [1050, 555] on span "Save" at bounding box center [1041, 554] width 26 height 13
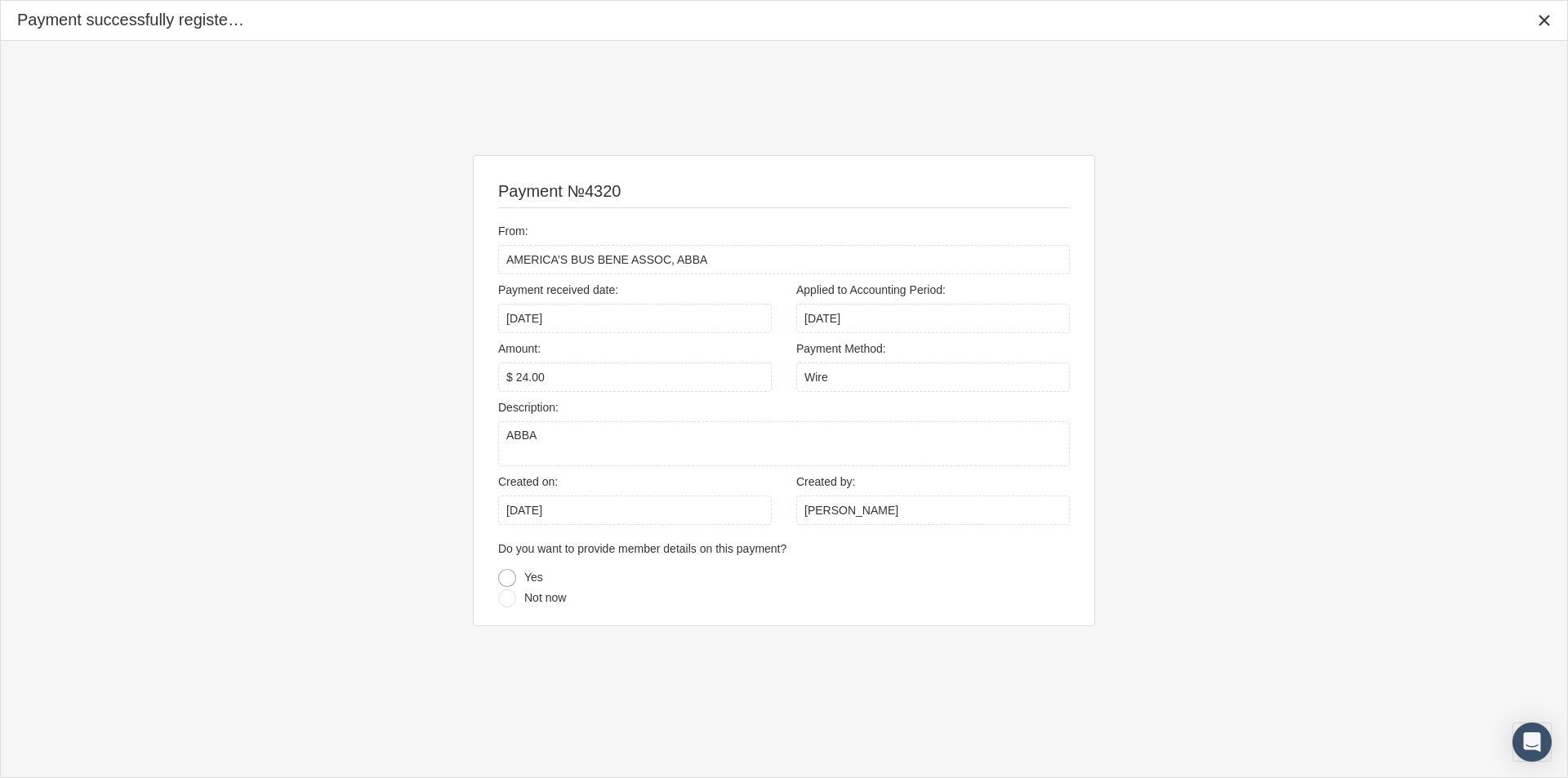
click at [508, 577] on div at bounding box center [506, 578] width 18 height 18
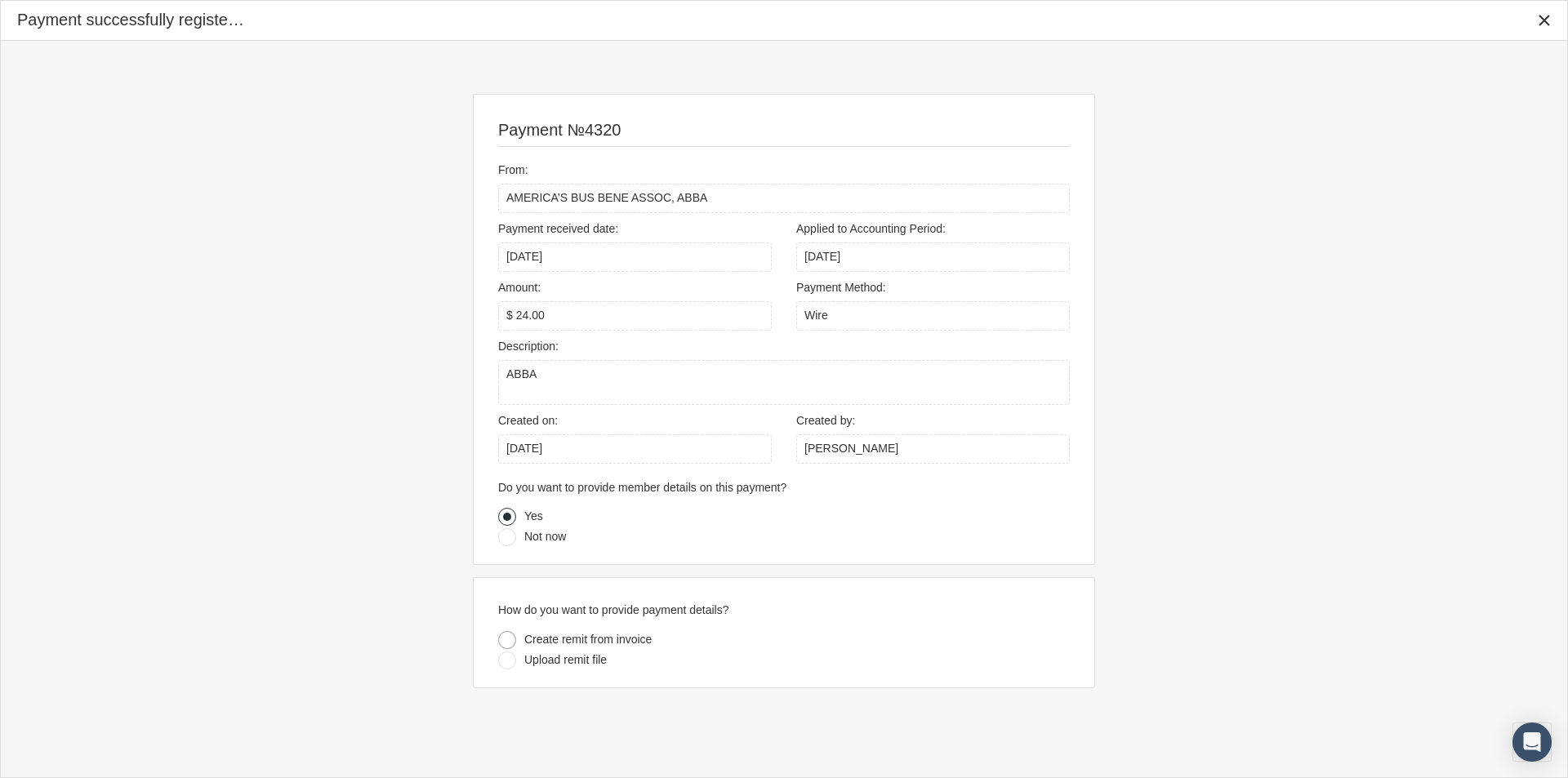
click at [503, 639] on div at bounding box center [506, 640] width 18 height 18
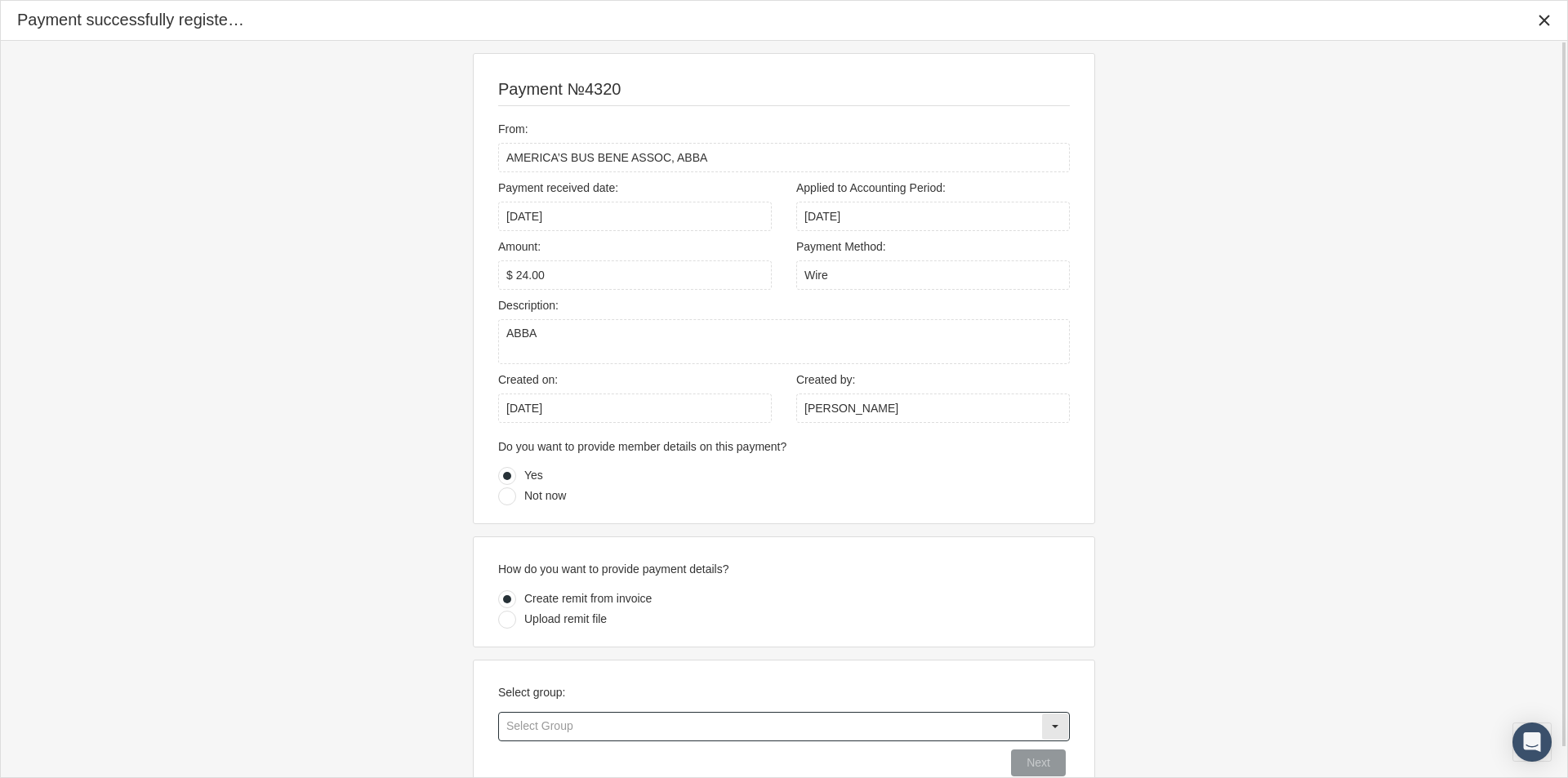
click at [524, 729] on input "text" at bounding box center [770, 727] width 542 height 28
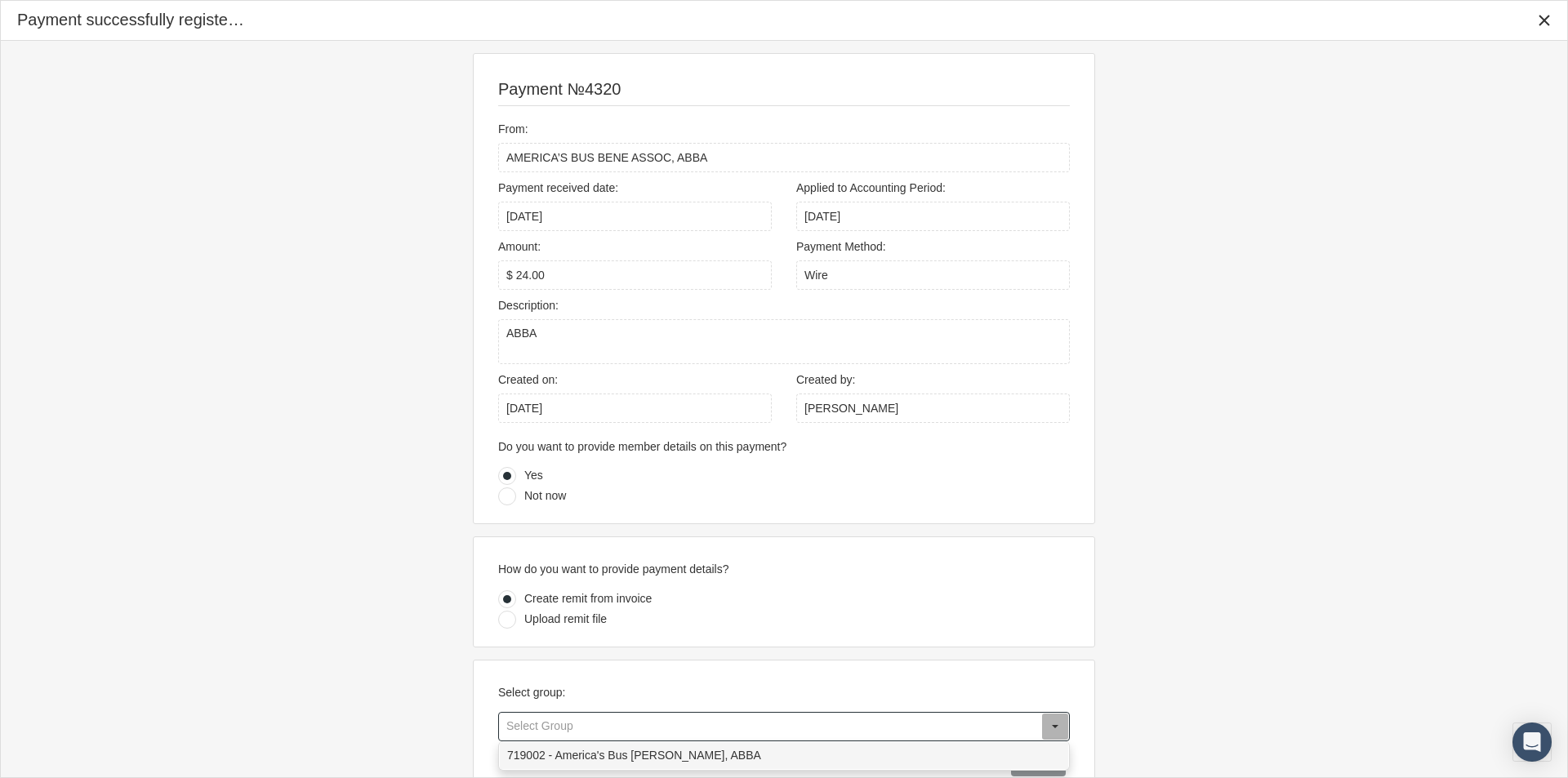
click at [565, 757] on div "719002 - America's Bus Bene Assoc, ABBA" at bounding box center [784, 756] width 568 height 27
type input "719002 - America's Bus Bene Assoc, ABBA"
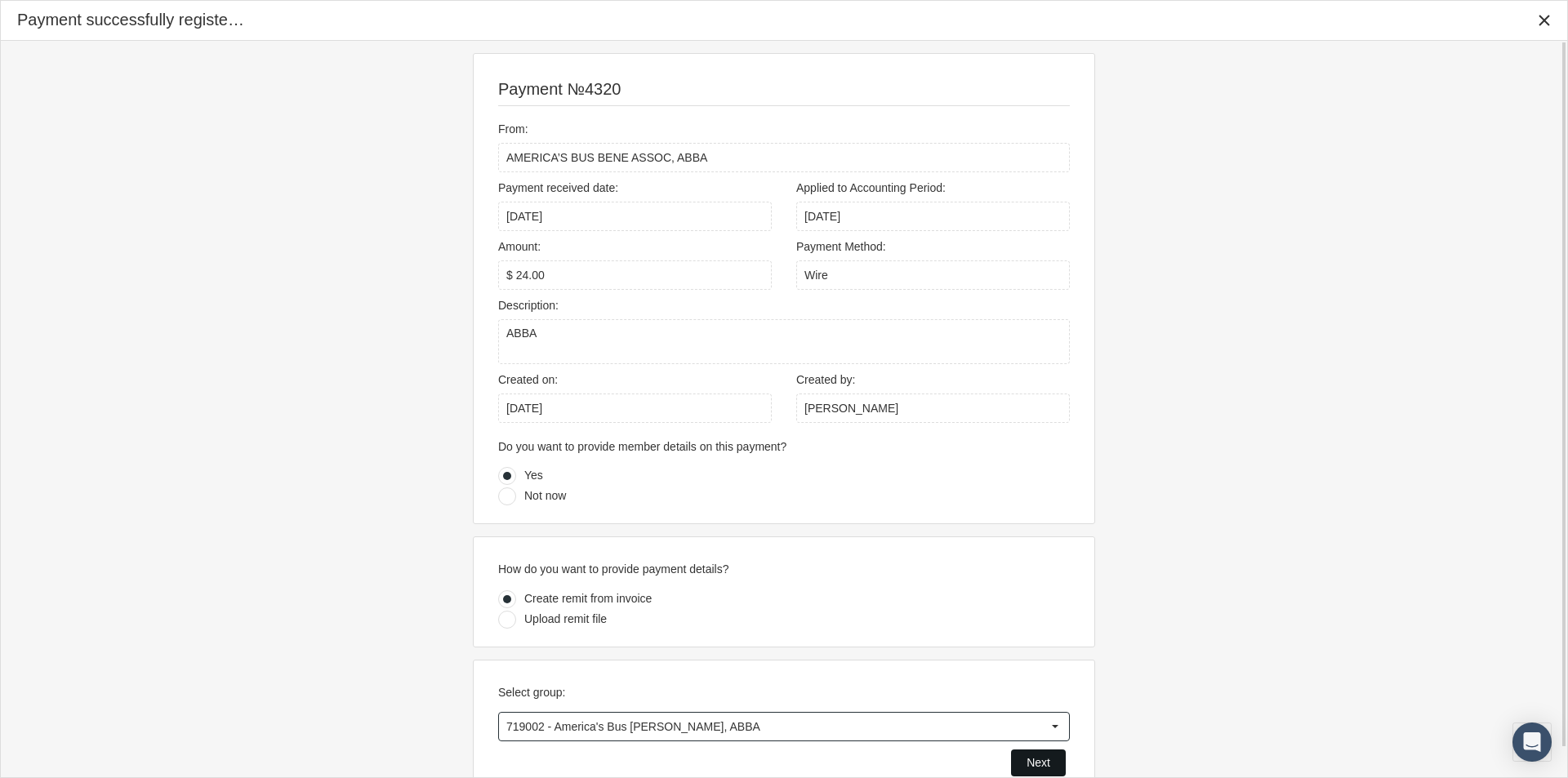
click at [1021, 756] on div "Next" at bounding box center [1038, 762] width 53 height 25
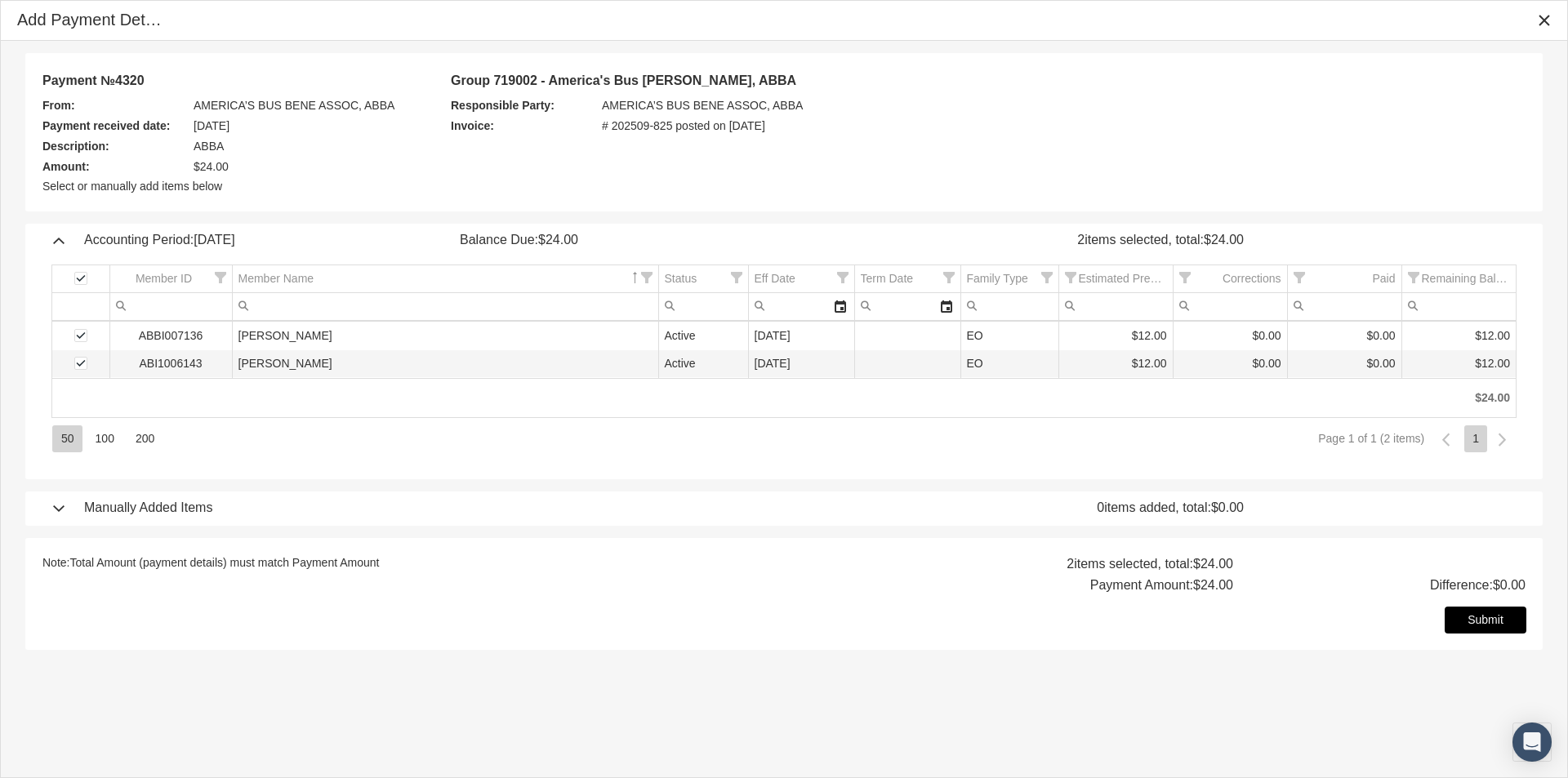
click at [1485, 622] on span "Submit" at bounding box center [1485, 619] width 36 height 13
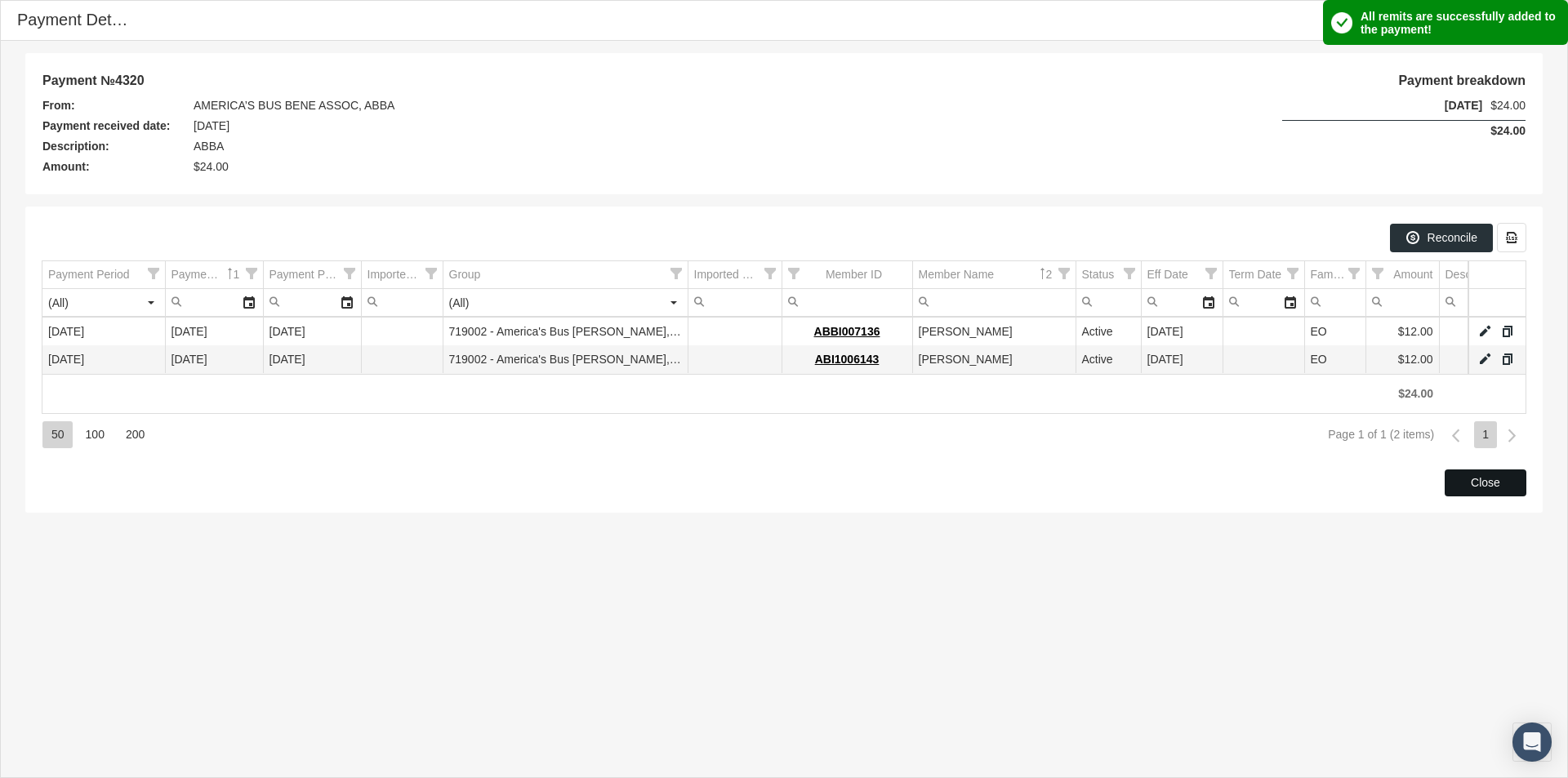
drag, startPoint x: 1485, startPoint y: 481, endPoint x: 1465, endPoint y: 474, distance: 21.2
click at [1485, 479] on span "Close" at bounding box center [1485, 482] width 30 height 13
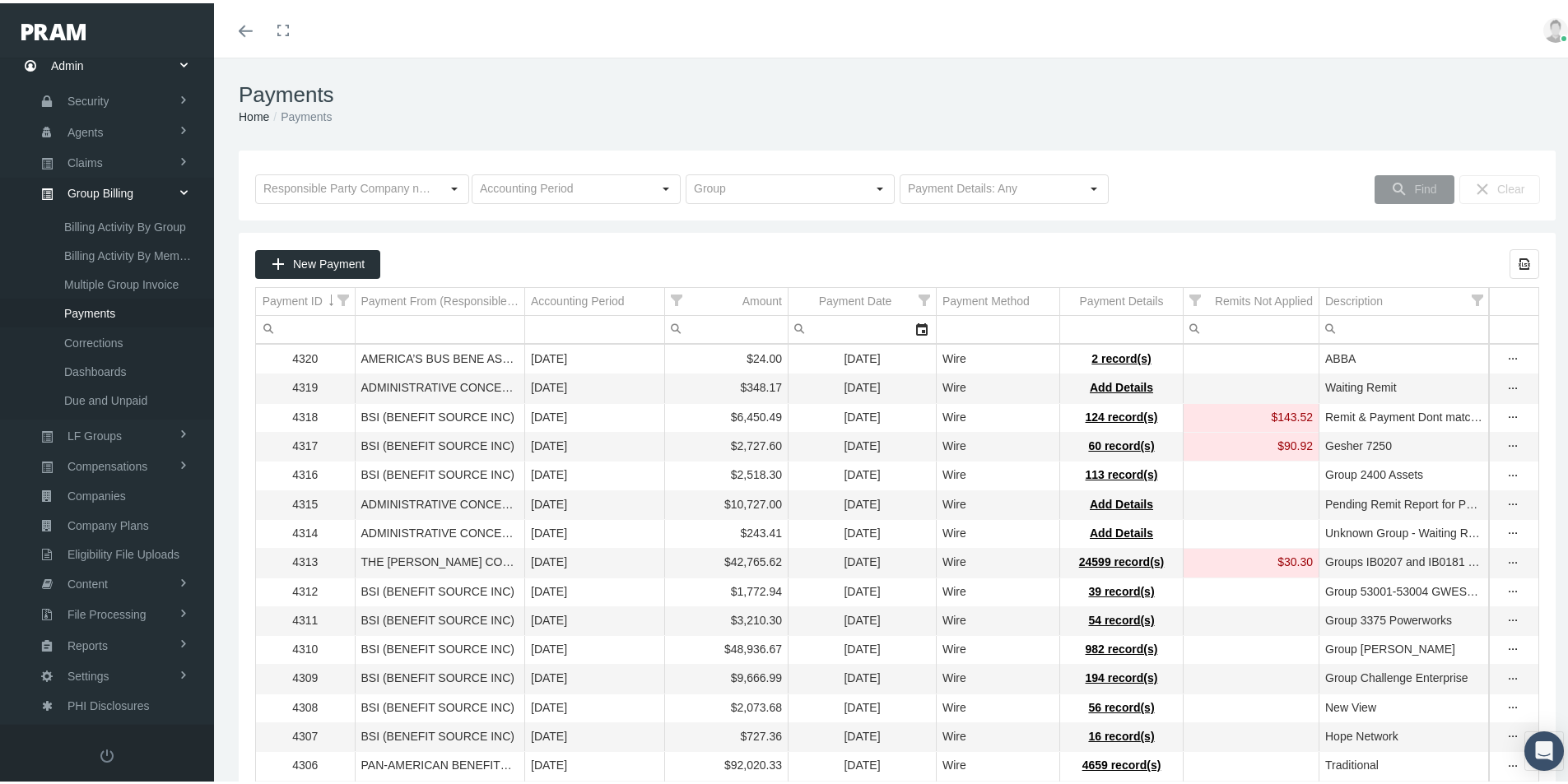
click at [942, 110] on ol "Home Payments" at bounding box center [896, 113] width 1317 height 18
click at [1092, 187] on div "Select" at bounding box center [1093, 186] width 26 height 26
click at [952, 243] on div "No Payment Details" at bounding box center [997, 243] width 204 height 27
type input "No Payment Details"
click at [1411, 178] on div "Find" at bounding box center [1415, 186] width 78 height 27
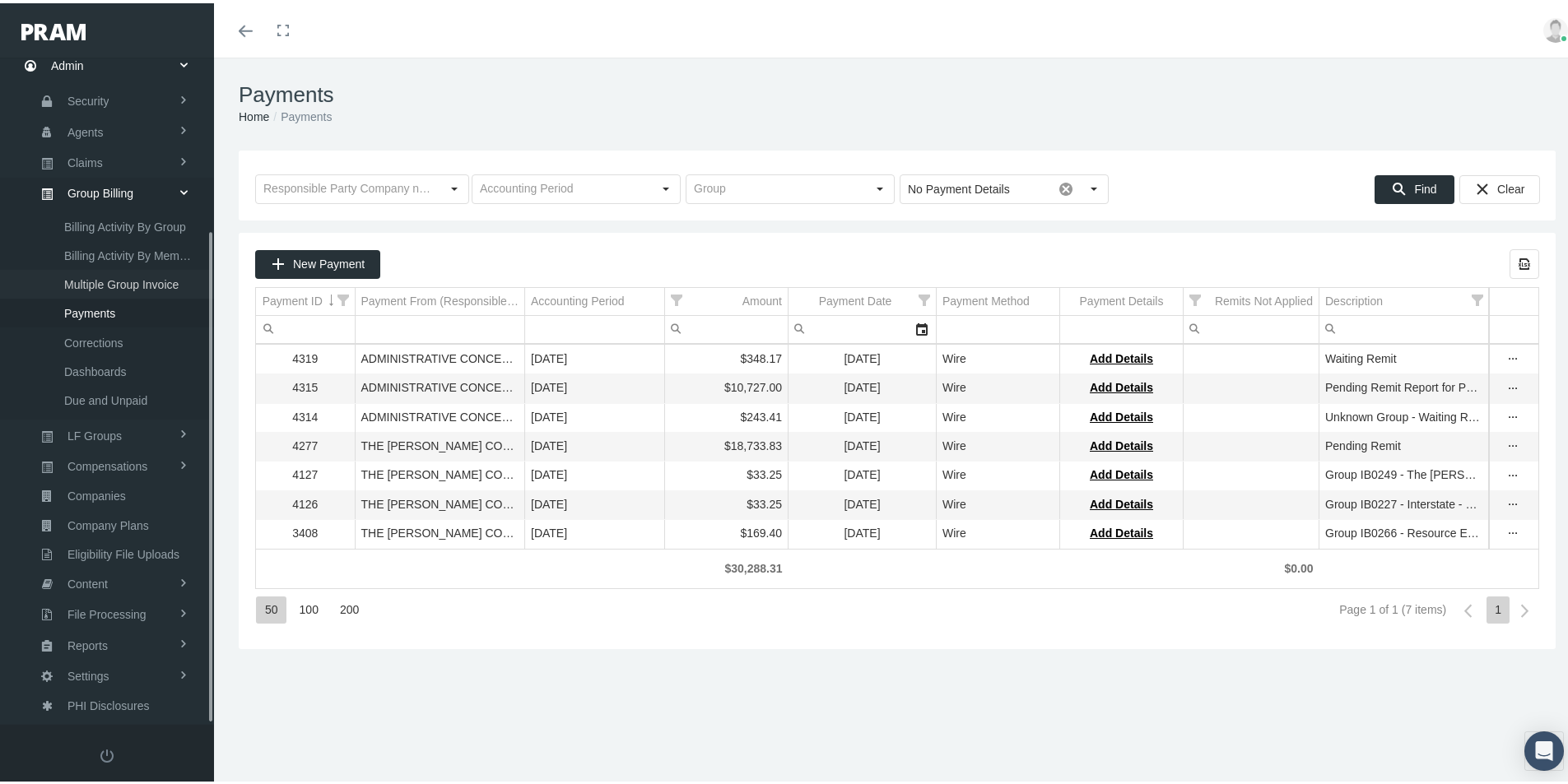
click at [103, 278] on span "Multiple Group Invoice" at bounding box center [121, 281] width 114 height 28
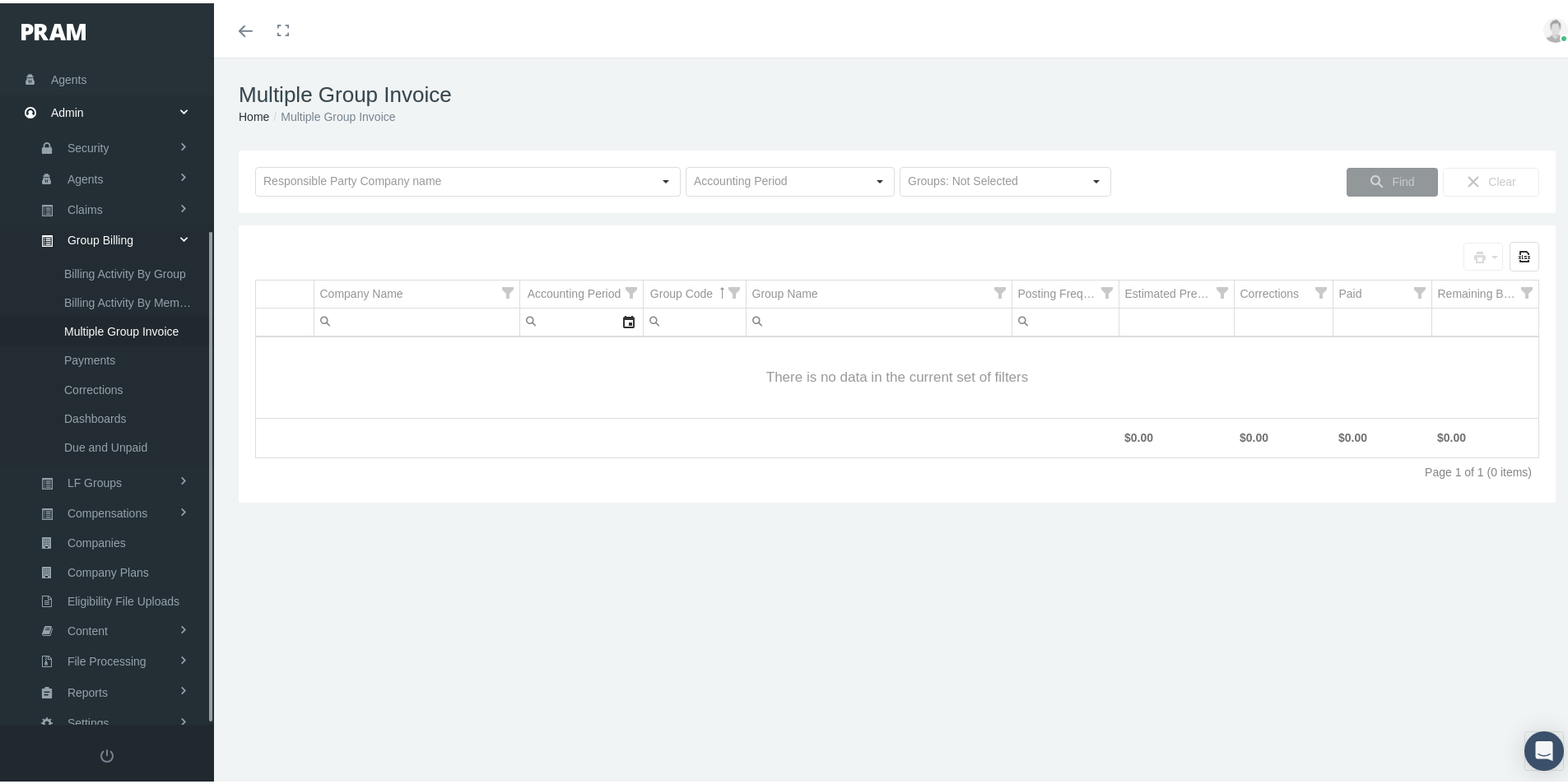
scroll to position [234, 0]
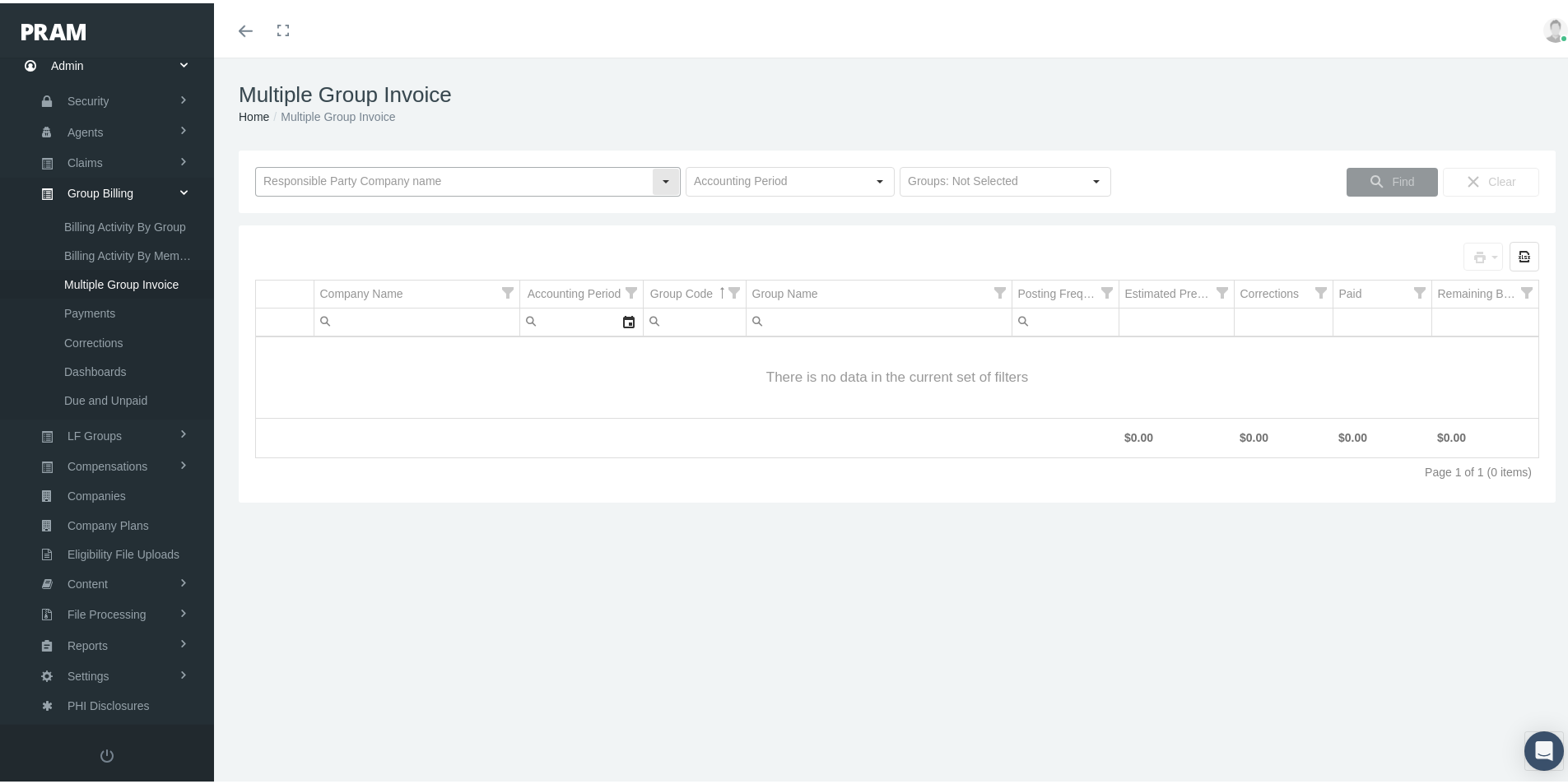
click at [337, 181] on input "text" at bounding box center [454, 178] width 396 height 28
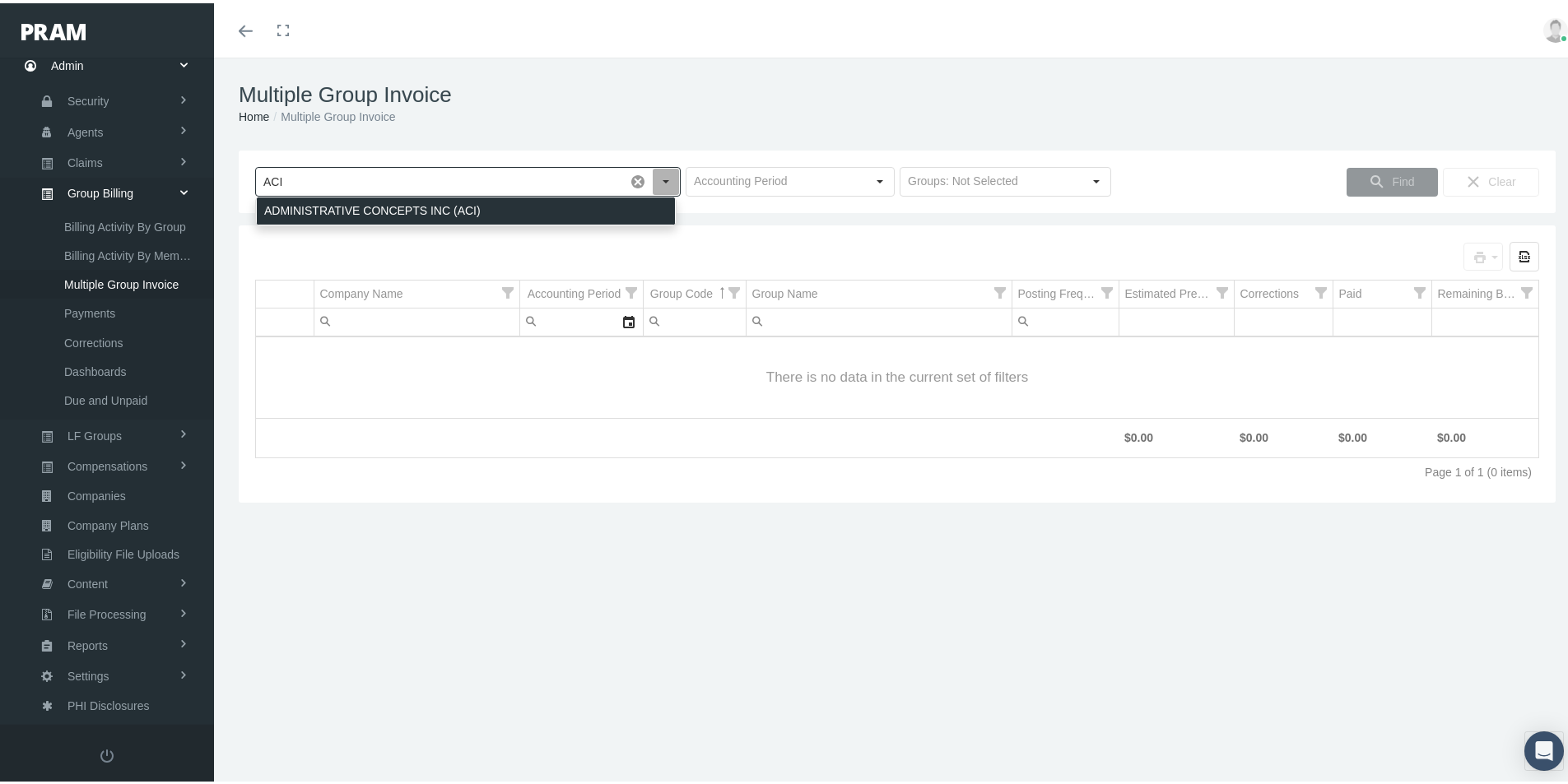
drag, startPoint x: 369, startPoint y: 207, endPoint x: 377, endPoint y: 206, distance: 8.1
click at [369, 206] on div "ADMINISTRATIVE CONCEPTS INC (ACI)" at bounding box center [465, 207] width 418 height 27
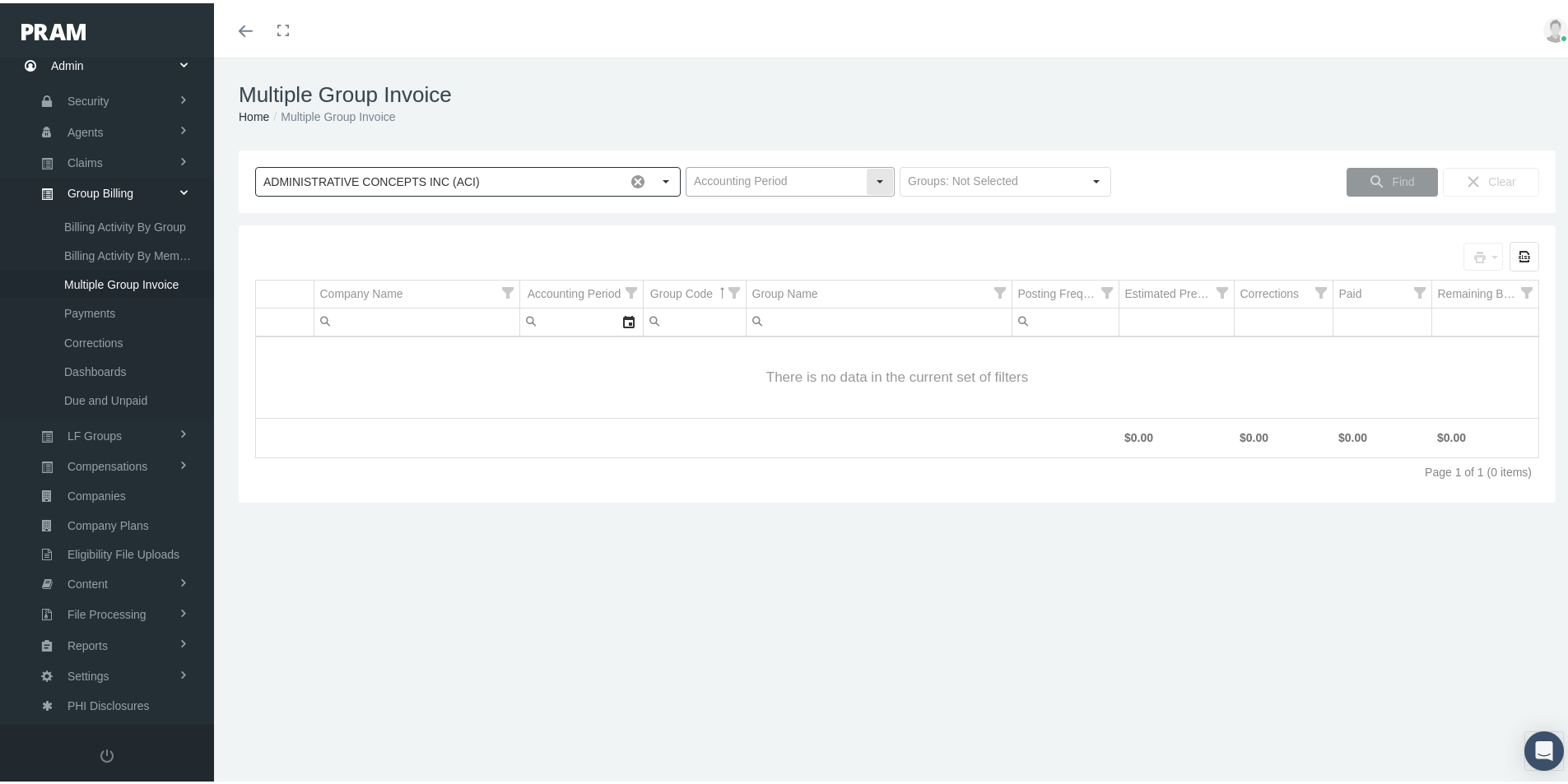
type input "ADMINISTRATIVE CONCEPTS INC (ACI)"
click at [723, 170] on input "text" at bounding box center [777, 178] width 179 height 28
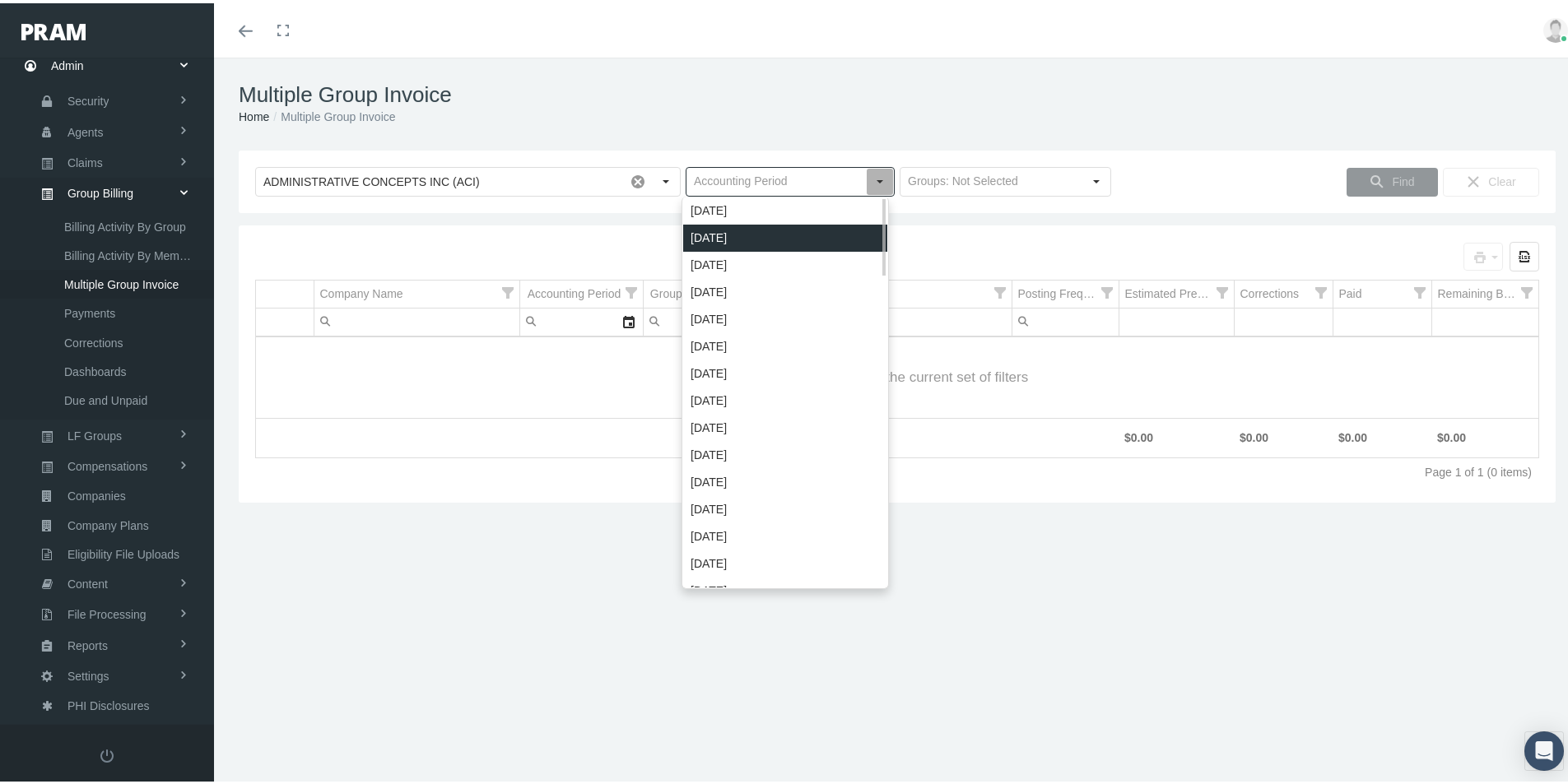
click at [718, 233] on div "[DATE]" at bounding box center [785, 235] width 204 height 27
type input "[DATE]"
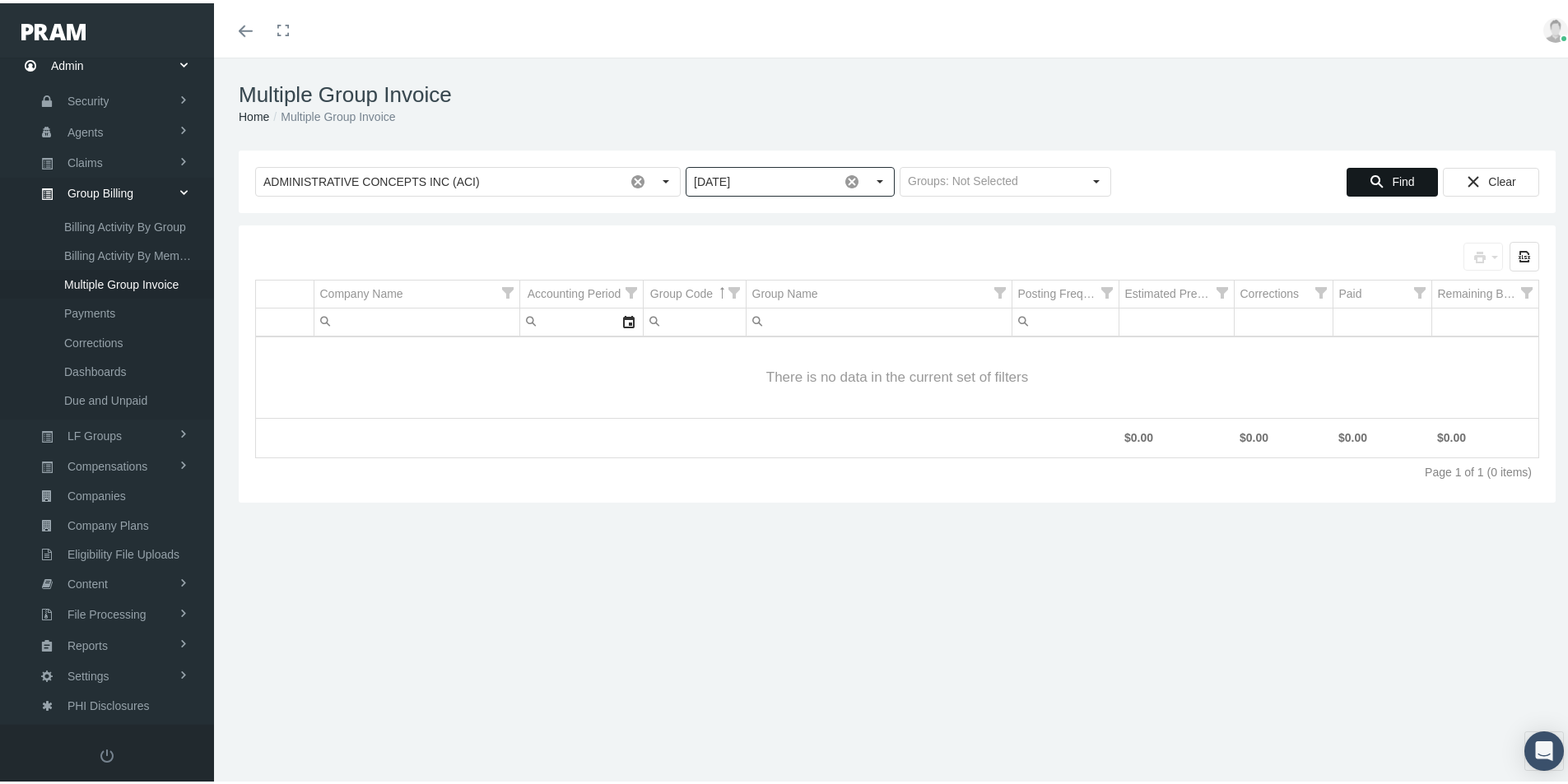
click at [1391, 176] on span "Find" at bounding box center [1403, 178] width 22 height 13
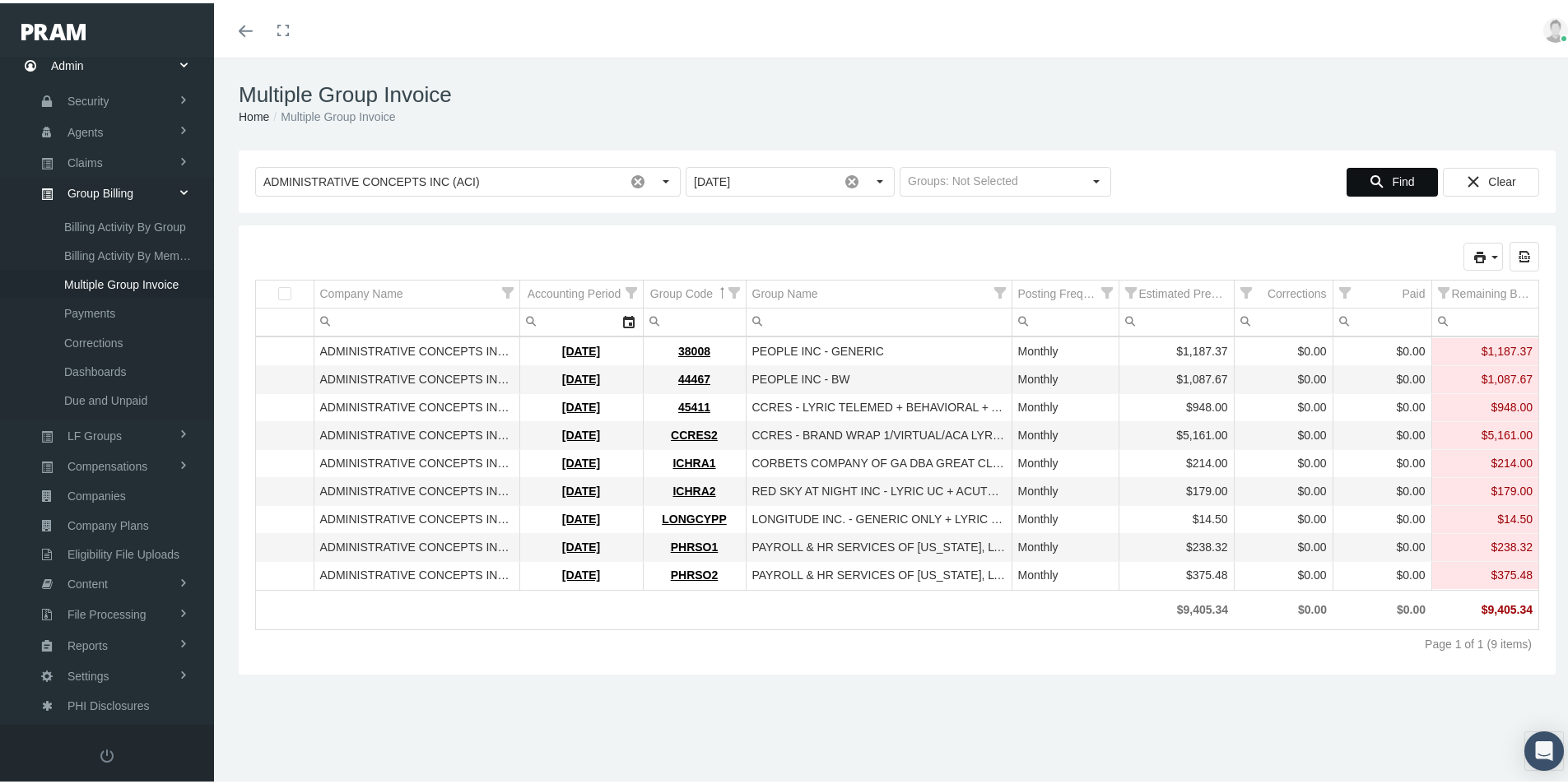
click at [439, 665] on div "Selected groups for printing: 0 Export all data to Excel Company Name Accountin…" at bounding box center [896, 447] width 1317 height 449
click at [965, 607] on td "Data grid" at bounding box center [878, 606] width 265 height 27
click at [731, 619] on td "Data grid" at bounding box center [694, 606] width 103 height 27
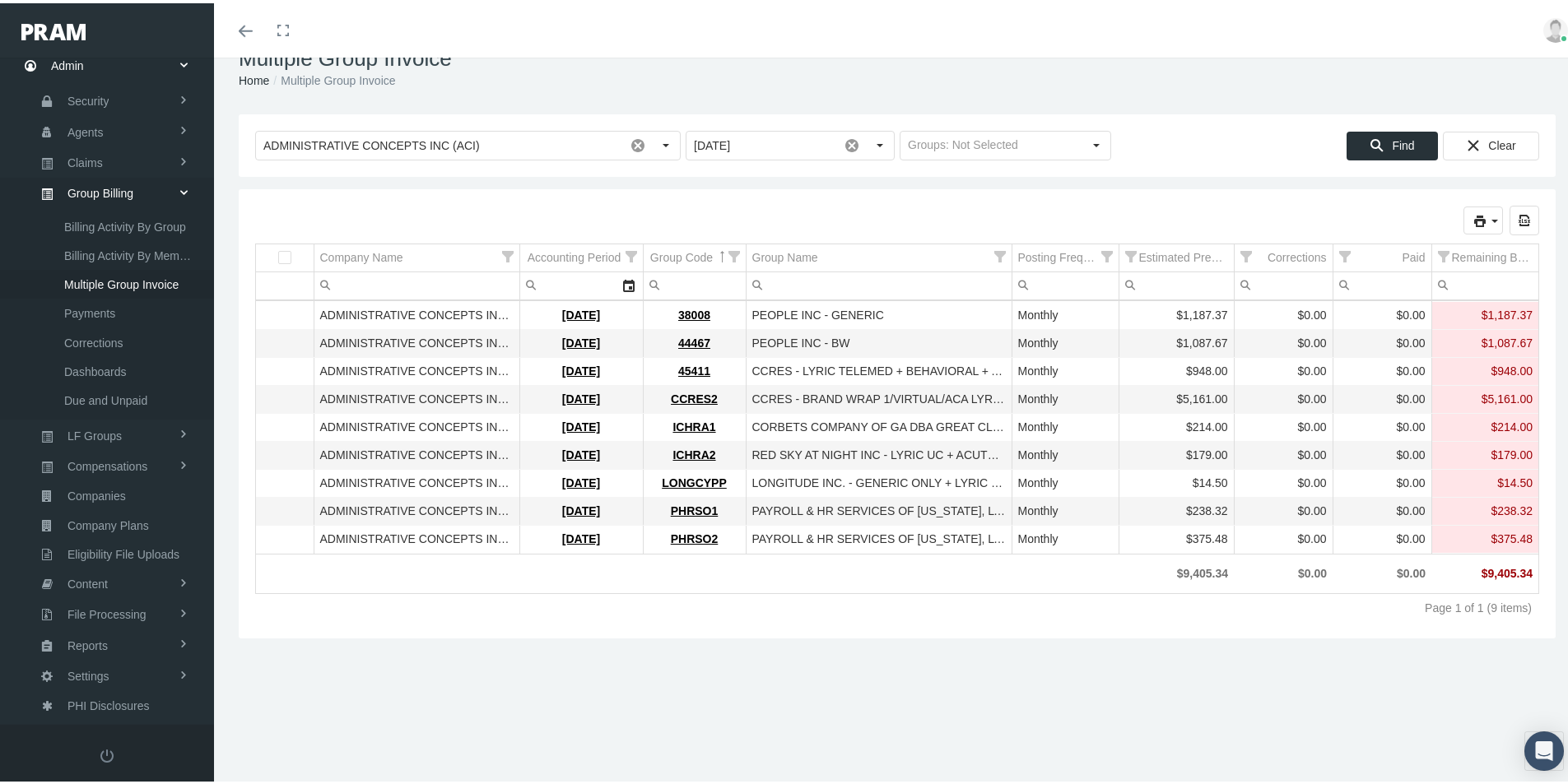
scroll to position [0, 0]
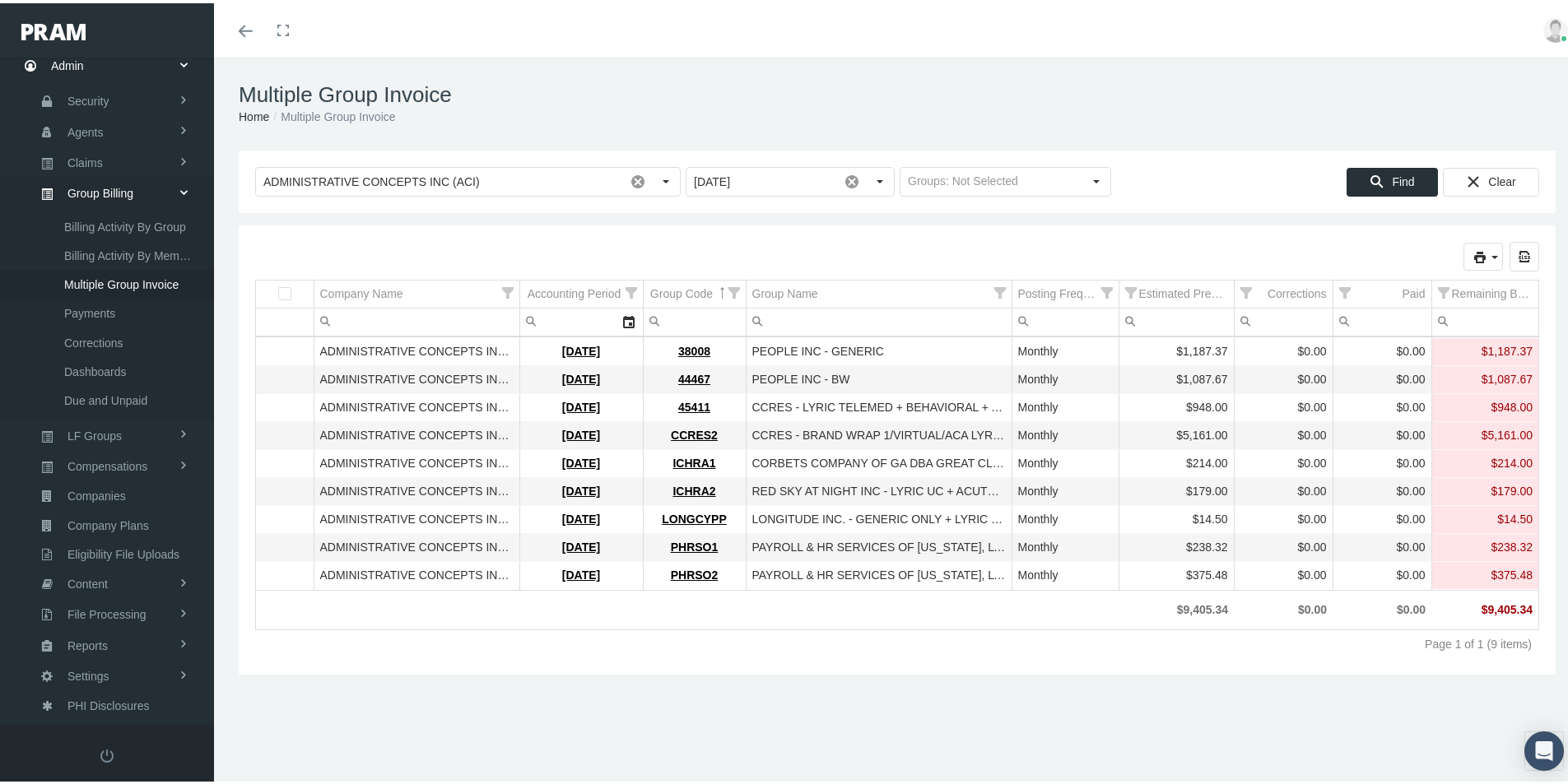
click at [576, 695] on div "Multiple Group Invoice Home Multiple Group Invoice Loading... ADMINISTRATIVE CO…" at bounding box center [897, 428] width 1366 height 748
